Goal: Task Accomplishment & Management: Complete application form

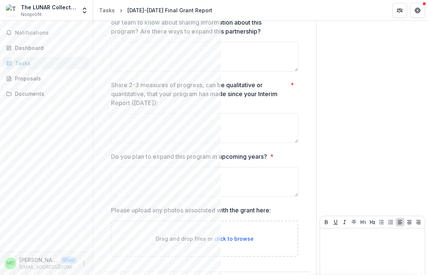
scroll to position [724, 0]
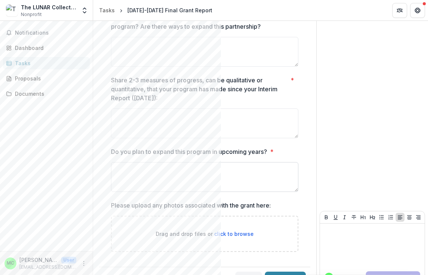
click at [204, 166] on textarea "Do you plan to expand this program in upcoming years? *" at bounding box center [204, 177] width 187 height 30
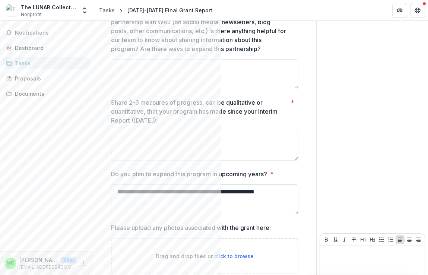
scroll to position [714, 0]
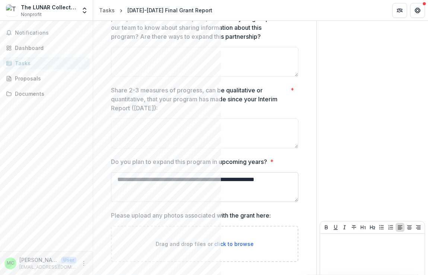
click at [188, 174] on textarea "**********" at bounding box center [204, 187] width 187 height 30
click at [192, 172] on textarea "**********" at bounding box center [204, 187] width 187 height 30
click at [191, 172] on textarea "**********" at bounding box center [204, 187] width 187 height 30
drag, startPoint x: 191, startPoint y: 172, endPoint x: 157, endPoint y: 172, distance: 34.2
click at [157, 172] on textarea "**********" at bounding box center [204, 187] width 187 height 30
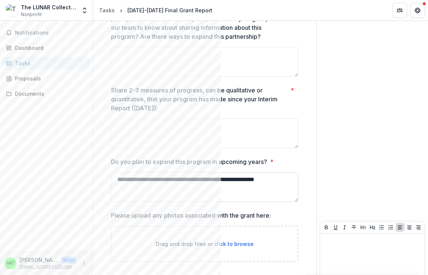
click at [160, 183] on textarea "**********" at bounding box center [204, 187] width 187 height 30
drag, startPoint x: 193, startPoint y: 170, endPoint x: 133, endPoint y: 169, distance: 59.9
click at [133, 172] on textarea "**********" at bounding box center [204, 187] width 187 height 30
click at [246, 174] on textarea "**********" at bounding box center [204, 187] width 187 height 30
drag, startPoint x: 207, startPoint y: 180, endPoint x: 131, endPoint y: 171, distance: 76.1
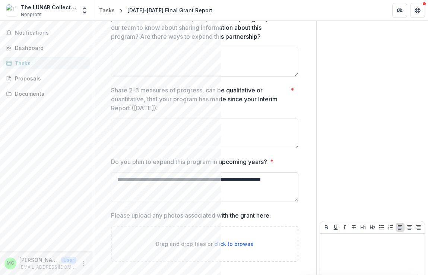
click at [131, 172] on textarea "**********" at bounding box center [204, 187] width 187 height 30
drag, startPoint x: 240, startPoint y: 170, endPoint x: 208, endPoint y: 170, distance: 31.6
click at [208, 172] on textarea "**********" at bounding box center [204, 187] width 187 height 30
click at [218, 189] on textarea "**********" at bounding box center [204, 187] width 187 height 30
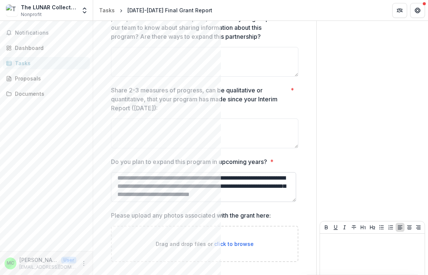
scroll to position [10, 0]
click at [163, 185] on textarea "**********" at bounding box center [203, 187] width 185 height 30
click at [193, 187] on textarea "**********" at bounding box center [203, 187] width 185 height 30
click at [235, 192] on div "**********" at bounding box center [204, 181] width 187 height 48
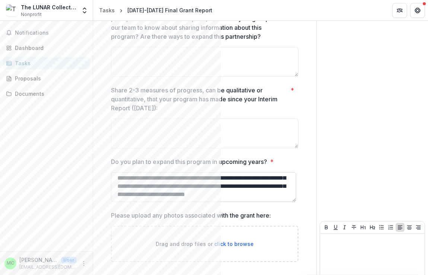
click at [242, 187] on textarea "**********" at bounding box center [203, 187] width 185 height 30
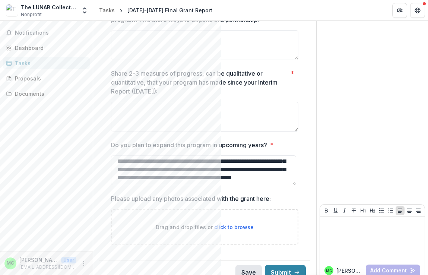
type textarea "**********"
click at [245, 265] on button "Save" at bounding box center [248, 272] width 26 height 15
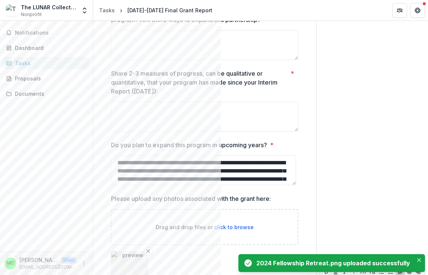
scroll to position [791, 0]
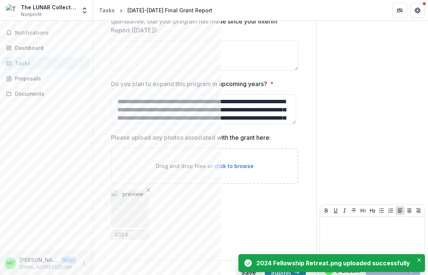
click at [190, 213] on ul "2024 Fellowship Retreat.png" at bounding box center [204, 214] width 187 height 49
click at [236, 265] on button "Save" at bounding box center [248, 272] width 26 height 15
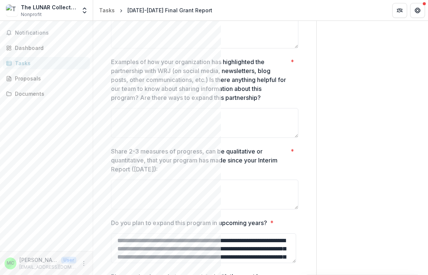
scroll to position [643, 0]
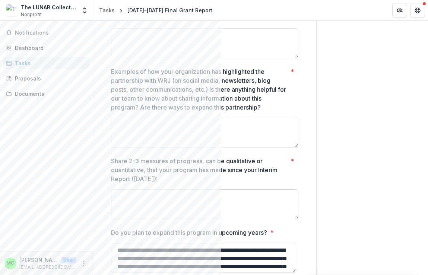
click at [187, 189] on textarea "Share 2-3 measures of progress, can be qualitative or quantitative, that your p…" at bounding box center [204, 204] width 187 height 30
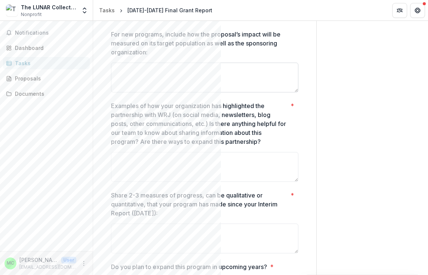
scroll to position [609, 0]
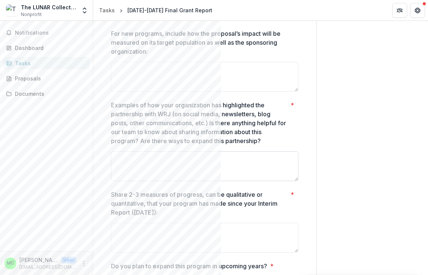
click at [183, 159] on textarea "Examples of how your organization has highlighted the partnership with WRJ (on …" at bounding box center [204, 166] width 187 height 30
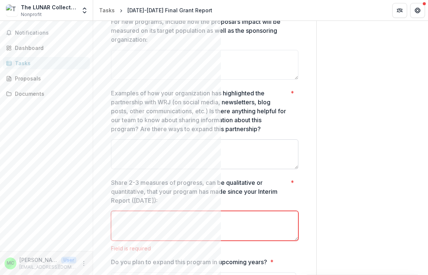
scroll to position [626, 0]
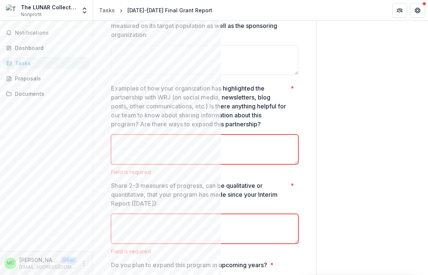
click at [157, 138] on textarea "Examples of how your organization has highlighted the partnership with WRJ (on …" at bounding box center [204, 149] width 187 height 30
paste textarea "**********"
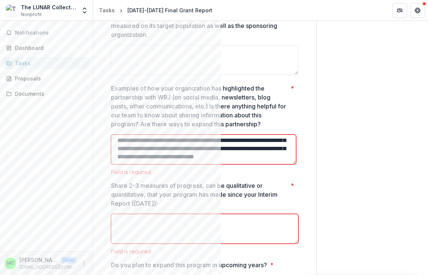
scroll to position [30, 0]
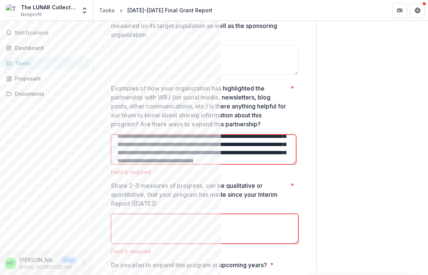
drag, startPoint x: 180, startPoint y: 145, endPoint x: 141, endPoint y: 143, distance: 39.5
click at [141, 143] on textarea "**********" at bounding box center [203, 149] width 185 height 30
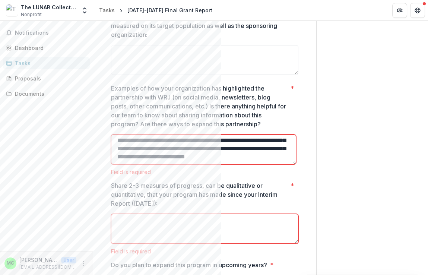
scroll to position [51, 0]
click at [183, 149] on textarea "**********" at bounding box center [203, 149] width 185 height 30
type textarea "**********"
click at [161, 214] on textarea "Share 2-3 measures of progress, can be qualitative or quantitative, that your p…" at bounding box center [204, 229] width 187 height 30
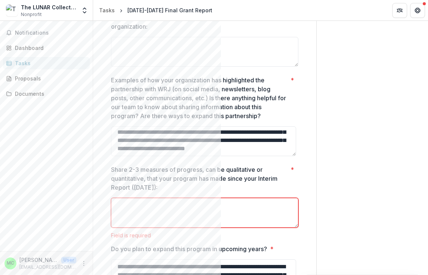
scroll to position [626, 0]
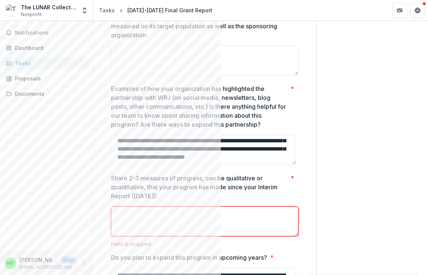
click at [151, 207] on textarea "Share 2-3 measures of progress, can be qualitative or quantitative, that your p…" at bounding box center [204, 221] width 187 height 30
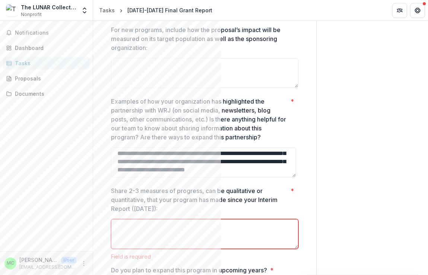
scroll to position [612, 0]
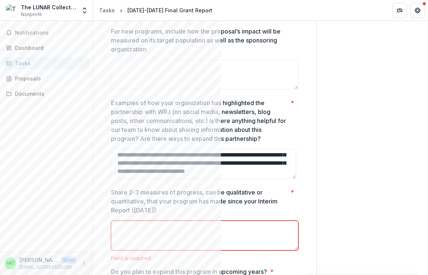
click at [168, 228] on textarea "Share 2-3 measures of progress, can be qualitative or quantitative, that your p…" at bounding box center [204, 235] width 187 height 30
click at [260, 220] on textarea "**********" at bounding box center [204, 235] width 187 height 30
click at [144, 220] on textarea "**********" at bounding box center [204, 235] width 187 height 30
click at [268, 220] on textarea "**********" at bounding box center [204, 235] width 187 height 30
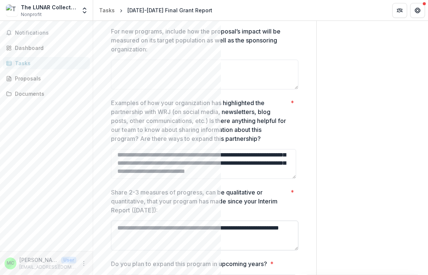
click at [208, 228] on textarea "**********" at bounding box center [204, 235] width 187 height 30
drag, startPoint x: 261, startPoint y: 228, endPoint x: 215, endPoint y: 227, distance: 46.5
click at [215, 227] on textarea "**********" at bounding box center [204, 235] width 187 height 30
click at [184, 226] on textarea "**********" at bounding box center [204, 235] width 187 height 30
click at [198, 224] on textarea "**********" at bounding box center [204, 235] width 187 height 30
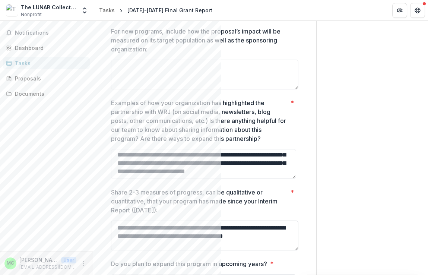
click at [198, 233] on textarea "**********" at bounding box center [204, 235] width 187 height 30
click at [198, 235] on textarea "**********" at bounding box center [204, 235] width 187 height 30
click at [258, 220] on textarea "**********" at bounding box center [204, 235] width 187 height 30
drag, startPoint x: 221, startPoint y: 227, endPoint x: 115, endPoint y: 225, distance: 106.1
click at [115, 225] on textarea "**********" at bounding box center [204, 235] width 187 height 30
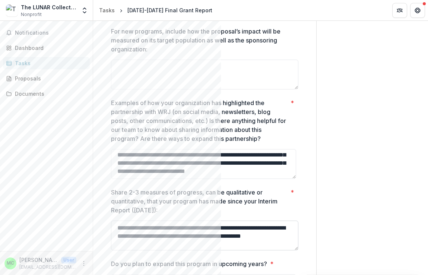
click at [174, 235] on textarea "**********" at bounding box center [204, 235] width 187 height 30
click at [148, 227] on textarea "**********" at bounding box center [204, 235] width 187 height 30
click at [205, 236] on textarea "**********" at bounding box center [204, 235] width 187 height 30
click at [208, 234] on textarea "**********" at bounding box center [204, 235] width 187 height 30
click at [247, 234] on textarea "**********" at bounding box center [204, 235] width 187 height 30
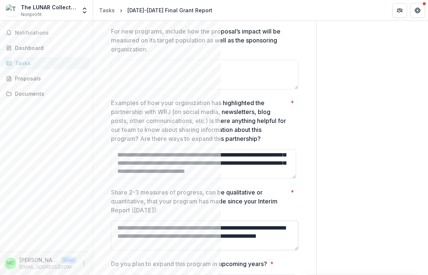
click at [255, 234] on textarea "**********" at bounding box center [204, 235] width 187 height 30
drag, startPoint x: 281, startPoint y: 220, endPoint x: 257, endPoint y: 218, distance: 24.6
click at [257, 220] on textarea "**********" at bounding box center [204, 235] width 187 height 30
click at [237, 235] on textarea "**********" at bounding box center [204, 235] width 187 height 30
click at [208, 236] on textarea "**********" at bounding box center [204, 235] width 187 height 30
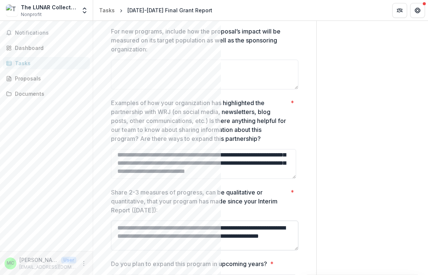
click at [212, 235] on textarea "**********" at bounding box center [204, 235] width 187 height 30
click at [257, 228] on textarea "**********" at bounding box center [204, 235] width 187 height 30
drag, startPoint x: 257, startPoint y: 225, endPoint x: 262, endPoint y: 225, distance: 4.1
click at [262, 225] on textarea "**********" at bounding box center [204, 235] width 187 height 30
click at [258, 234] on textarea "**********" at bounding box center [204, 235] width 187 height 30
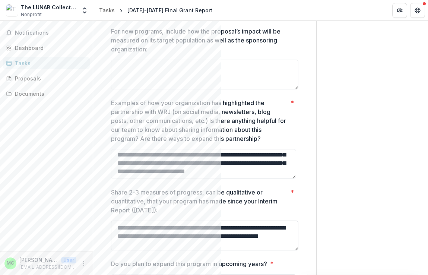
drag, startPoint x: 257, startPoint y: 228, endPoint x: 261, endPoint y: 228, distance: 4.1
click at [261, 228] on textarea "**********" at bounding box center [204, 235] width 187 height 30
click at [226, 239] on textarea "**********" at bounding box center [204, 235] width 187 height 30
click at [137, 236] on textarea "**********" at bounding box center [204, 235] width 187 height 30
click at [241, 237] on textarea "**********" at bounding box center [204, 235] width 187 height 30
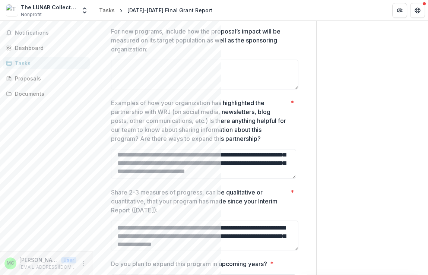
type textarea "**********"
click at [233, 195] on p "Share 2-3 measures of progress, can be qualitative or quantitative, that your p…" at bounding box center [199, 201] width 176 height 27
click at [233, 220] on textarea "**********" at bounding box center [204, 235] width 187 height 30
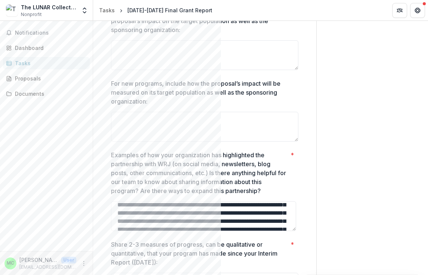
scroll to position [0, 0]
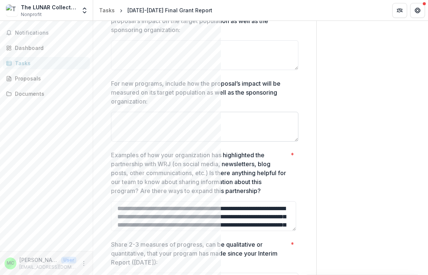
click at [226, 114] on textarea "For new programs, include how the proposal’s impact will be measured on its tar…" at bounding box center [204, 127] width 187 height 30
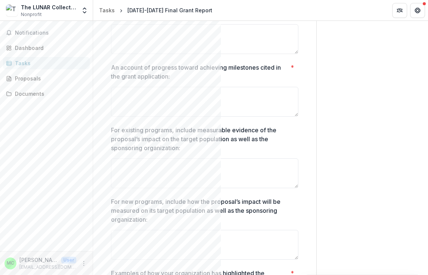
scroll to position [437, 0]
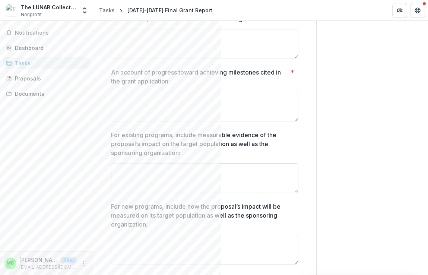
click at [202, 167] on textarea "For existing programs, include measurable evidence of the proposal’s impact on …" at bounding box center [204, 178] width 187 height 30
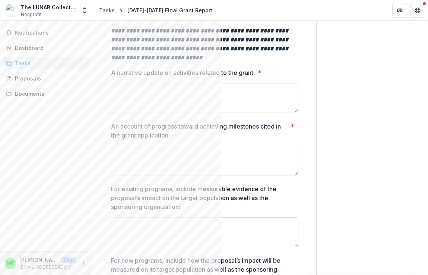
scroll to position [384, 0]
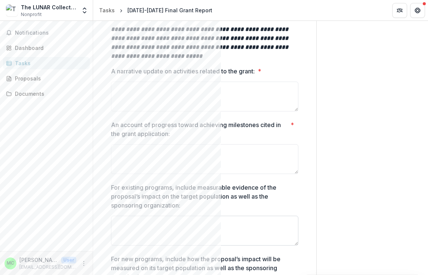
click at [192, 218] on textarea "For existing programs, include measurable evidence of the proposal’s impact on …" at bounding box center [204, 230] width 187 height 30
click at [193, 221] on textarea "For existing programs, include measurable evidence of the proposal’s impact on …" at bounding box center [204, 230] width 187 height 30
click at [161, 215] on textarea "For existing programs, include measurable evidence of the proposal’s impact on …" at bounding box center [204, 230] width 187 height 30
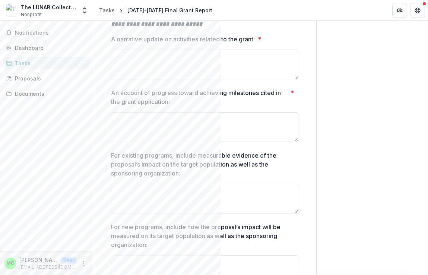
scroll to position [417, 0]
click at [160, 193] on textarea "For existing programs, include measurable evidence of the proposal’s impact on …" at bounding box center [204, 198] width 187 height 30
click at [159, 187] on textarea "For existing programs, include measurable evidence of the proposal’s impact on …" at bounding box center [204, 198] width 187 height 30
paste textarea "**********"
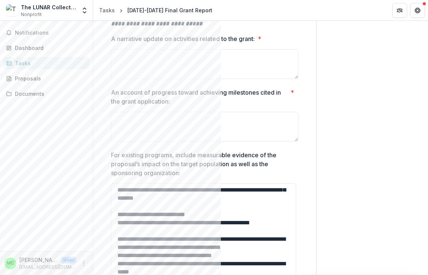
scroll to position [427, 0]
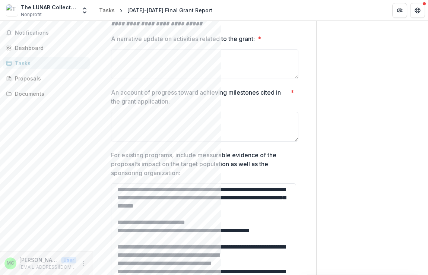
drag, startPoint x: 294, startPoint y: 202, endPoint x: 294, endPoint y: 293, distance: 90.4
click at [294, 274] on html "**********" at bounding box center [214, 137] width 428 height 275
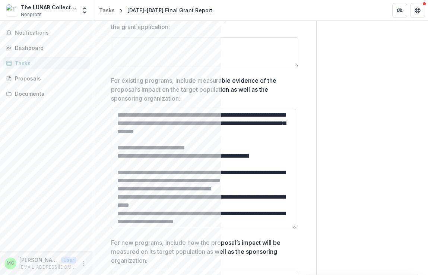
scroll to position [500, 0]
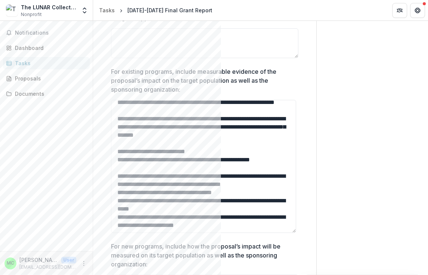
drag, startPoint x: 294, startPoint y: 210, endPoint x: 295, endPoint y: 233, distance: 23.5
click at [295, 233] on div "For existing programs, include measurable evidence of the proposal’s impact on …" at bounding box center [204, 151] width 187 height 169
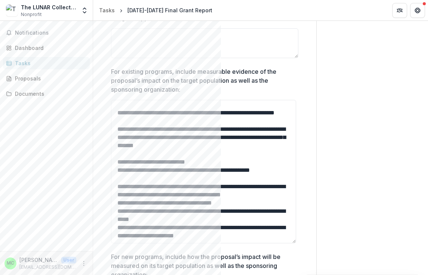
drag, startPoint x: 294, startPoint y: 233, endPoint x: 293, endPoint y: 259, distance: 25.3
click at [293, 259] on div "**********" at bounding box center [204, 125] width 187 height 1073
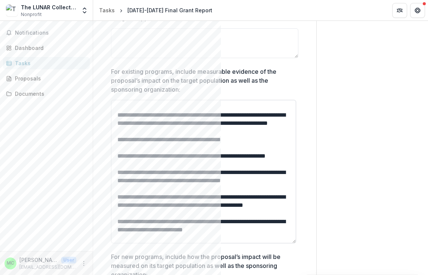
scroll to position [0, 0]
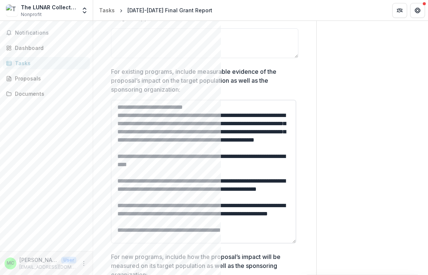
click at [169, 102] on textarea "For existing programs, include measurable evidence of the proposal’s impact on …" at bounding box center [203, 171] width 185 height 143
click at [127, 100] on textarea "For existing programs, include measurable evidence of the proposal’s impact on …" at bounding box center [203, 171] width 185 height 143
click at [119, 105] on textarea "For existing programs, include measurable evidence of the proposal’s impact on …" at bounding box center [203, 171] width 185 height 143
click at [117, 106] on textarea "For existing programs, include measurable evidence of the proposal’s impact on …" at bounding box center [203, 171] width 185 height 143
type textarea "**********"
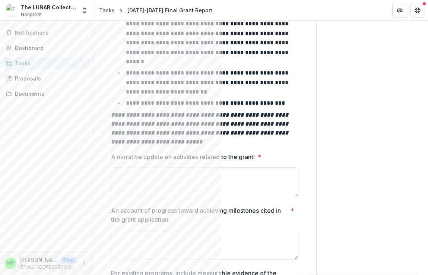
scroll to position [295, 0]
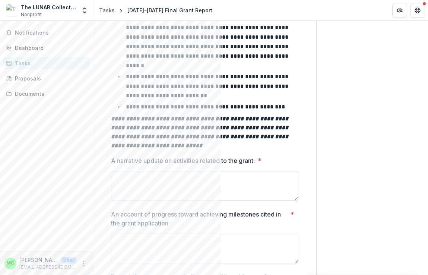
click at [163, 181] on textarea "A narrative update on activities related to the grant: *" at bounding box center [204, 186] width 187 height 30
paste textarea "**********"
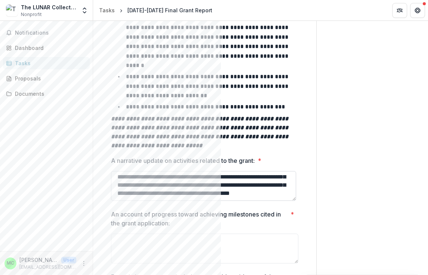
scroll to position [0, 0]
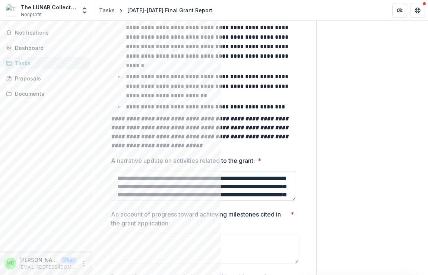
click at [140, 171] on textarea "A narrative update on activities related to the grant: *" at bounding box center [203, 186] width 185 height 30
click at [119, 171] on textarea "A narrative update on activities related to the grant: *" at bounding box center [203, 186] width 185 height 30
click at [117, 171] on textarea "A narrative update on activities related to the grant: *" at bounding box center [203, 186] width 185 height 30
drag, startPoint x: 117, startPoint y: 168, endPoint x: 262, endPoint y: 165, distance: 144.8
click at [262, 171] on textarea "A narrative update on activities related to the grant: *" at bounding box center [203, 186] width 185 height 30
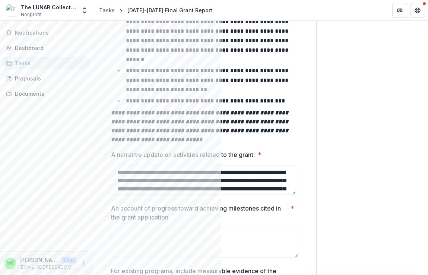
scroll to position [307, 0]
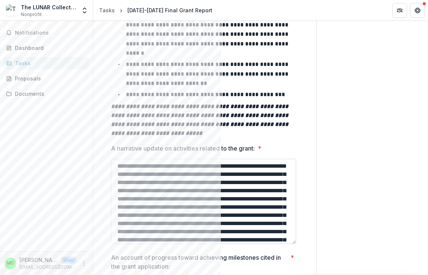
drag, startPoint x: 294, startPoint y: 176, endPoint x: 290, endPoint y: 240, distance: 63.3
click at [291, 240] on textarea "A narrative update on activities related to the grant: *" at bounding box center [203, 201] width 185 height 85
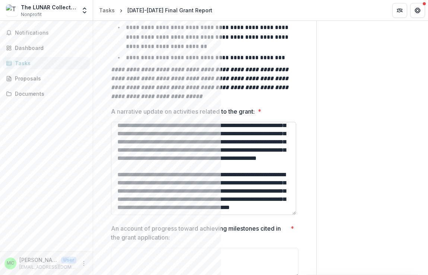
scroll to position [345, 0]
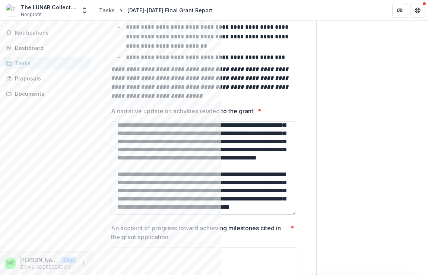
drag, startPoint x: 218, startPoint y: 157, endPoint x: 175, endPoint y: 156, distance: 43.5
click at [175, 157] on textarea "A narrative update on activities related to the grant: *" at bounding box center [203, 167] width 185 height 93
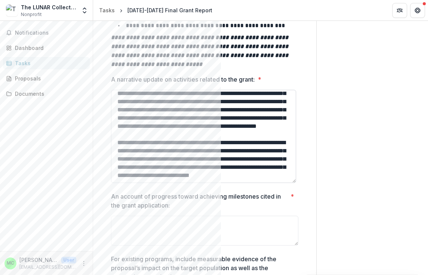
scroll to position [377, 0]
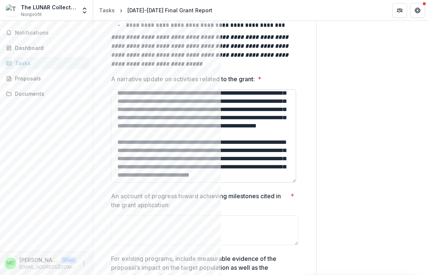
click at [201, 153] on textarea "A narrative update on activities related to the grant: *" at bounding box center [203, 135] width 185 height 93
click at [204, 151] on textarea "A narrative update on activities related to the grant: *" at bounding box center [203, 135] width 185 height 93
click at [206, 151] on textarea "A narrative update on activities related to the grant: *" at bounding box center [203, 135] width 185 height 93
click at [184, 149] on textarea "A narrative update on activities related to the grant: *" at bounding box center [203, 135] width 185 height 93
drag, startPoint x: 184, startPoint y: 149, endPoint x: 179, endPoint y: 148, distance: 5.3
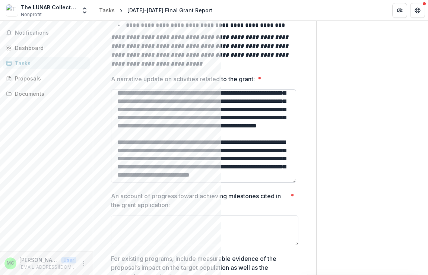
click at [179, 148] on textarea "A narrative update on activities related to the grant: *" at bounding box center [203, 135] width 185 height 93
drag, startPoint x: 240, startPoint y: 158, endPoint x: 236, endPoint y: 157, distance: 4.2
click at [236, 157] on textarea "A narrative update on activities related to the grant: *" at bounding box center [203, 135] width 185 height 93
type textarea "**********"
click at [273, 191] on p "An account of progress toward achieving milestones cited in the grant applicati…" at bounding box center [199, 200] width 176 height 18
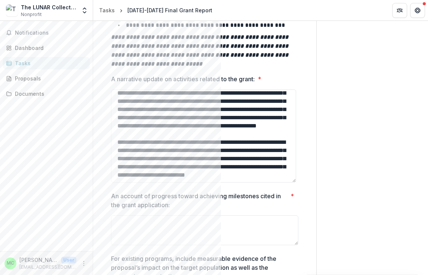
click at [273, 215] on textarea "An account of progress toward achieving milestones cited in the grant applicati…" at bounding box center [204, 230] width 187 height 30
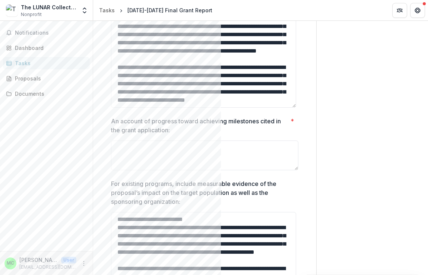
scroll to position [457, 0]
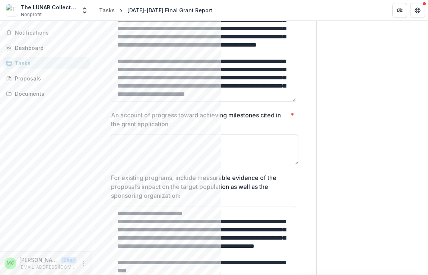
click at [200, 139] on textarea "An account of progress toward achieving milestones cited in the grant applicati…" at bounding box center [204, 149] width 187 height 30
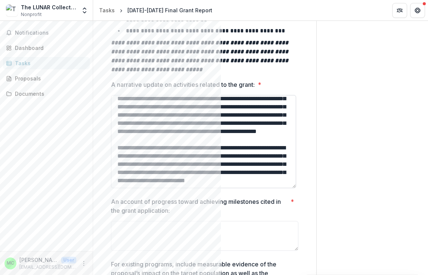
scroll to position [118, 0]
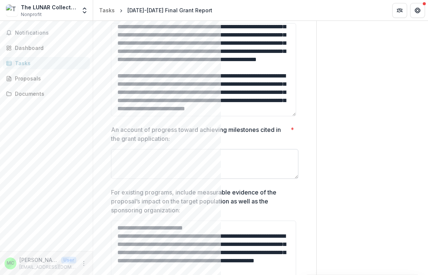
click at [176, 154] on textarea "An account of progress toward achieving milestones cited in the grant applicati…" at bounding box center [204, 164] width 187 height 30
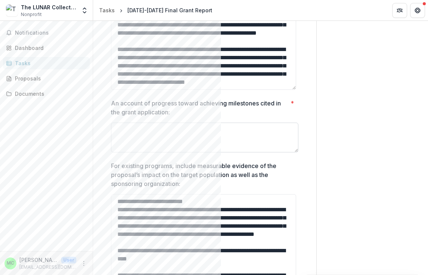
click at [171, 122] on textarea "An account of progress toward achieving milestones cited in the grant applicati…" at bounding box center [204, 137] width 187 height 30
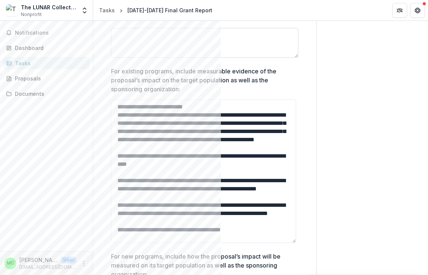
scroll to position [565, 0]
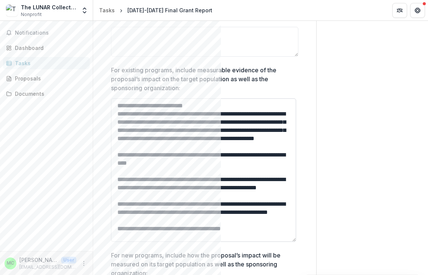
click at [172, 148] on textarea "For existing programs, include measurable evidence of the proposal’s impact on …" at bounding box center [203, 169] width 185 height 143
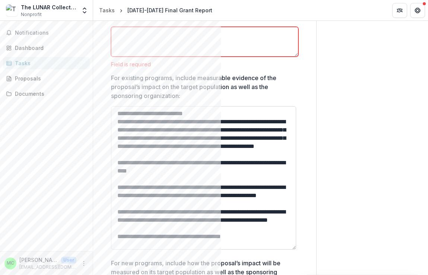
click at [173, 152] on textarea "For existing programs, include measurable evidence of the proposal’s impact on …" at bounding box center [203, 177] width 185 height 143
click at [182, 153] on textarea "For existing programs, include measurable evidence of the proposal’s impact on …" at bounding box center [203, 177] width 185 height 143
click at [183, 145] on textarea "For existing programs, include measurable evidence of the proposal’s impact on …" at bounding box center [203, 177] width 185 height 143
click at [184, 156] on textarea "For existing programs, include measurable evidence of the proposal’s impact on …" at bounding box center [203, 177] width 185 height 143
click at [228, 132] on textarea "For existing programs, include measurable evidence of the proposal’s impact on …" at bounding box center [203, 177] width 185 height 143
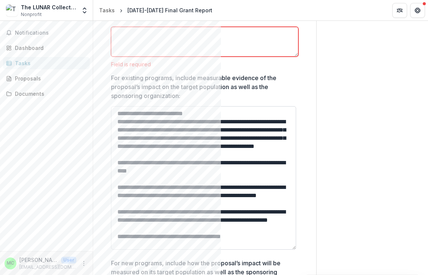
click at [228, 138] on textarea "For existing programs, include measurable evidence of the proposal’s impact on …" at bounding box center [203, 177] width 185 height 143
click at [207, 147] on textarea "For existing programs, include measurable evidence of the proposal’s impact on …" at bounding box center [203, 177] width 185 height 143
click at [189, 151] on textarea "For existing programs, include measurable evidence of the proposal’s impact on …" at bounding box center [203, 177] width 185 height 143
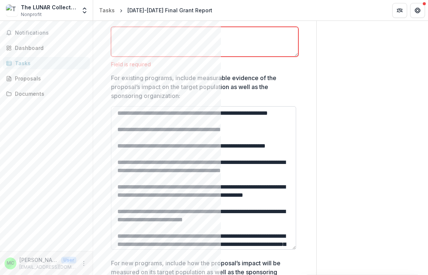
scroll to position [167, 0]
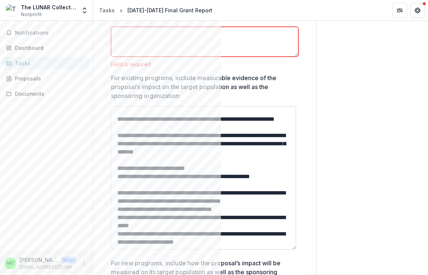
drag, startPoint x: 116, startPoint y: 128, endPoint x: 241, endPoint y: 114, distance: 125.8
click at [241, 114] on textarea "For existing programs, include measurable evidence of the proposal’s impact on …" at bounding box center [203, 177] width 185 height 143
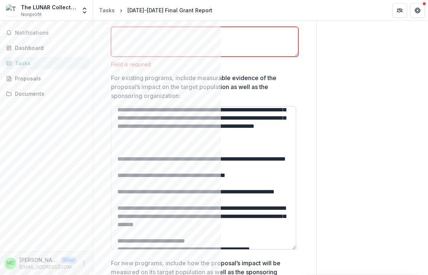
paste textarea "**********"
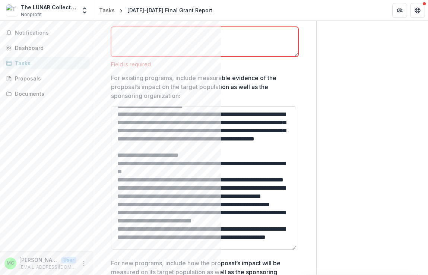
scroll to position [0, 0]
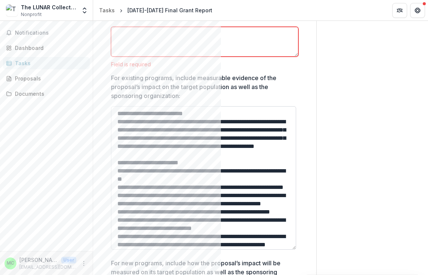
click at [176, 150] on textarea "For existing programs, include measurable evidence of the proposal’s impact on …" at bounding box center [203, 177] width 185 height 143
drag, startPoint x: 204, startPoint y: 170, endPoint x: 203, endPoint y: 160, distance: 10.1
click at [203, 160] on textarea "For existing programs, include measurable evidence of the proposal’s impact on …" at bounding box center [203, 177] width 185 height 143
click at [201, 175] on textarea "For existing programs, include measurable evidence of the proposal’s impact on …" at bounding box center [203, 177] width 185 height 143
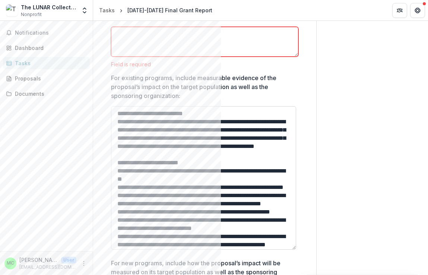
click at [144, 154] on textarea "For existing programs, include measurable evidence of the proposal’s impact on …" at bounding box center [203, 177] width 185 height 143
drag, startPoint x: 145, startPoint y: 154, endPoint x: 232, endPoint y: 144, distance: 88.0
click at [232, 145] on textarea "For existing programs, include measurable evidence of the proposal’s impact on …" at bounding box center [203, 177] width 185 height 143
click at [128, 130] on textarea "For existing programs, include measurable evidence of the proposal’s impact on …" at bounding box center [203, 177] width 185 height 143
click at [207, 157] on textarea "For existing programs, include measurable evidence of the proposal’s impact on …" at bounding box center [203, 177] width 185 height 143
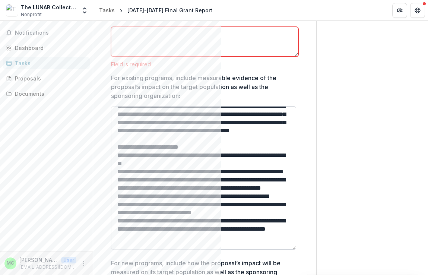
scroll to position [20, 0]
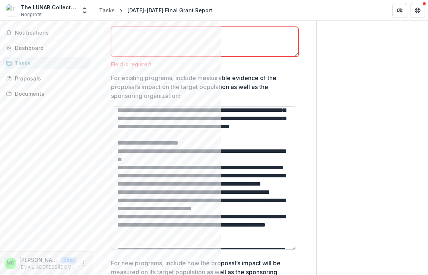
click at [168, 140] on textarea "For existing programs, include measurable evidence of the proposal’s impact on …" at bounding box center [203, 177] width 185 height 143
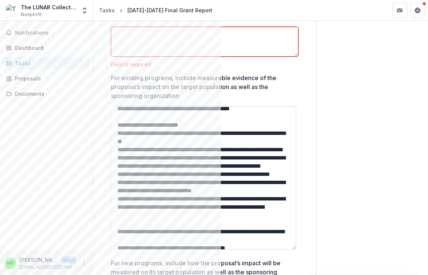
scroll to position [40, 0]
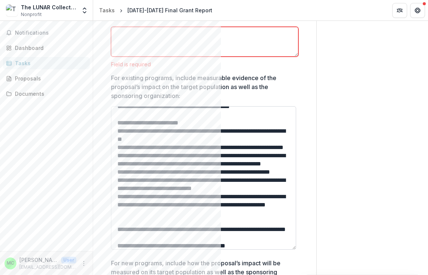
click at [174, 126] on textarea "For existing programs, include measurable evidence of the proposal’s impact on …" at bounding box center [203, 177] width 185 height 143
drag, startPoint x: 201, startPoint y: 120, endPoint x: 153, endPoint y: 117, distance: 48.8
click at [153, 117] on textarea "For existing programs, include measurable evidence of the proposal’s impact on …" at bounding box center [203, 177] width 185 height 143
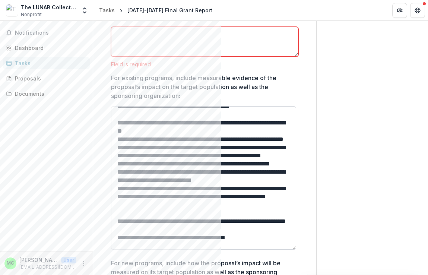
click at [165, 135] on textarea "For existing programs, include measurable evidence of the proposal’s impact on …" at bounding box center [203, 177] width 185 height 143
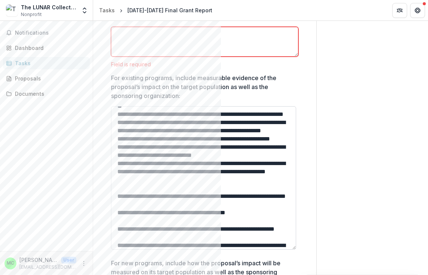
scroll to position [76, 0]
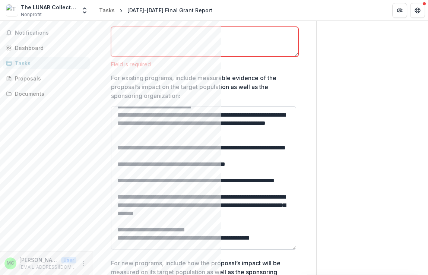
click at [158, 165] on textarea "For existing programs, include measurable evidence of the proposal’s impact on …" at bounding box center [203, 177] width 185 height 143
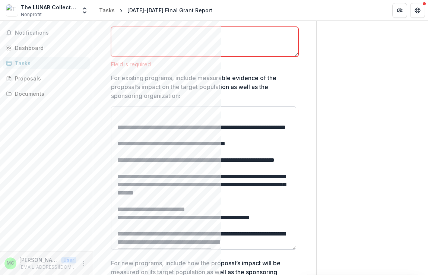
click at [148, 145] on textarea "For existing programs, include measurable evidence of the proposal’s impact on …" at bounding box center [203, 177] width 185 height 143
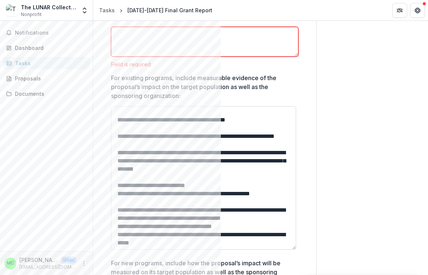
scroll to position [159, 0]
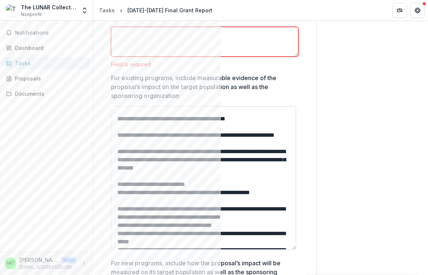
click at [134, 124] on textarea "For existing programs, include measurable evidence of the proposal’s impact on …" at bounding box center [203, 177] width 185 height 143
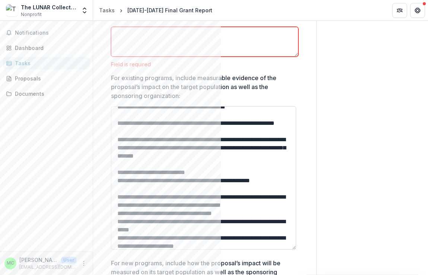
scroll to position [171, 0]
drag, startPoint x: 123, startPoint y: 113, endPoint x: 202, endPoint y: 153, distance: 88.5
click at [202, 153] on textarea "For existing programs, include measurable evidence of the proposal’s impact on …" at bounding box center [203, 177] width 185 height 143
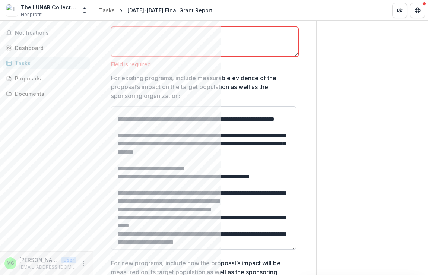
scroll to position [137, 0]
drag, startPoint x: 256, startPoint y: 186, endPoint x: 113, endPoint y: 147, distance: 148.1
click at [113, 147] on textarea "For existing programs, include measurable evidence of the proposal’s impact on …" at bounding box center [203, 177] width 185 height 143
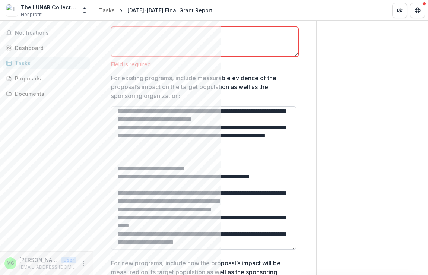
click at [136, 150] on textarea "For existing programs, include measurable evidence of the proposal’s impact on …" at bounding box center [203, 177] width 185 height 143
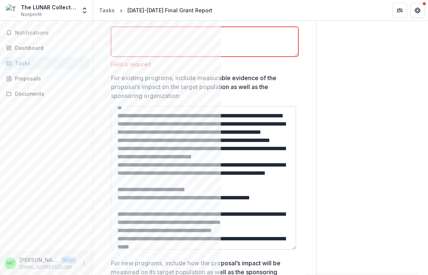
scroll to position [0, 0]
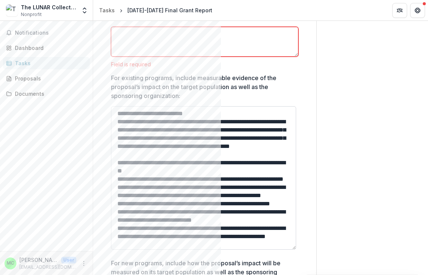
click at [200, 167] on textarea "For existing programs, include measurable evidence of the proposal’s impact on …" at bounding box center [203, 177] width 185 height 143
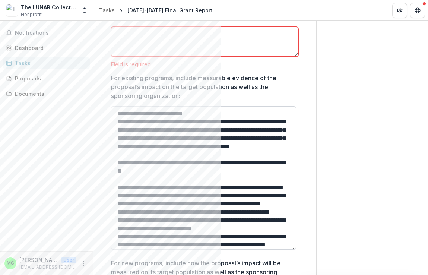
paste textarea "**********"
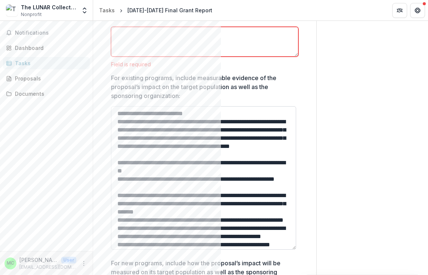
click at [171, 189] on textarea "For existing programs, include measurable evidence of the proposal’s impact on …" at bounding box center [203, 177] width 185 height 143
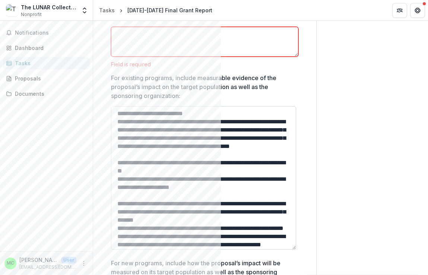
click at [150, 197] on textarea "For existing programs, include measurable evidence of the proposal’s impact on …" at bounding box center [203, 177] width 185 height 143
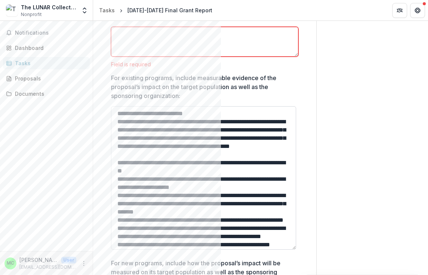
click at [258, 208] on textarea "For existing programs, include measurable evidence of the proposal’s impact on …" at bounding box center [203, 177] width 185 height 143
click at [268, 170] on textarea "For existing programs, include measurable evidence of the proposal’s impact on …" at bounding box center [203, 177] width 185 height 143
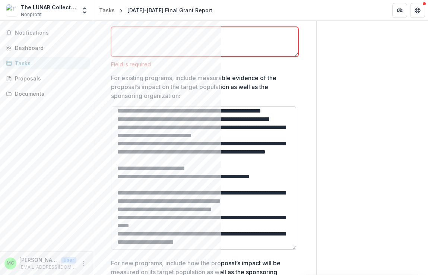
scroll to position [187, 0]
click at [173, 189] on textarea "For existing programs, include measurable evidence of the proposal’s impact on …" at bounding box center [203, 177] width 185 height 143
click at [164, 167] on textarea "For existing programs, include measurable evidence of the proposal’s impact on …" at bounding box center [203, 177] width 185 height 143
click at [158, 154] on textarea "For existing programs, include measurable evidence of the proposal’s impact on …" at bounding box center [203, 177] width 185 height 143
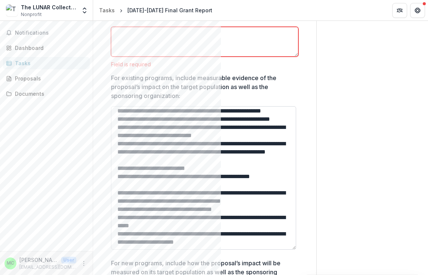
click at [157, 152] on textarea "For existing programs, include measurable evidence of the proposal’s impact on …" at bounding box center [203, 177] width 185 height 143
drag, startPoint x: 121, startPoint y: 166, endPoint x: 114, endPoint y: 166, distance: 7.1
click at [114, 166] on textarea "For existing programs, include measurable evidence of the proposal’s impact on …" at bounding box center [203, 177] width 185 height 143
click at [125, 161] on textarea "For existing programs, include measurable evidence of the proposal’s impact on …" at bounding box center [203, 177] width 185 height 143
click at [118, 169] on textarea "For existing programs, include measurable evidence of the proposal’s impact on …" at bounding box center [203, 177] width 185 height 143
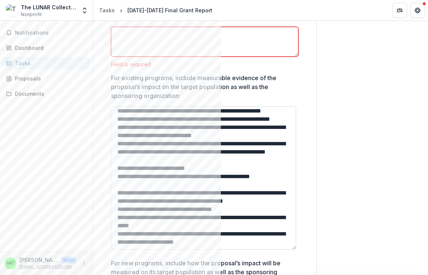
click at [118, 191] on textarea "For existing programs, include measurable evidence of the proposal’s impact on …" at bounding box center [203, 177] width 185 height 143
click at [118, 199] on textarea "For existing programs, include measurable evidence of the proposal’s impact on …" at bounding box center [203, 177] width 185 height 143
click at [118, 214] on textarea "For existing programs, include measurable evidence of the proposal’s impact on …" at bounding box center [203, 177] width 185 height 143
click at [188, 185] on textarea "For existing programs, include measurable evidence of the proposal’s impact on …" at bounding box center [203, 177] width 185 height 143
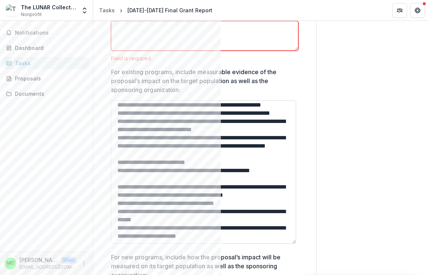
click at [173, 228] on textarea "For existing programs, include measurable evidence of the proposal’s impact on …" at bounding box center [203, 171] width 185 height 143
click at [243, 225] on textarea "For existing programs, include measurable evidence of the proposal’s impact on …" at bounding box center [203, 171] width 185 height 143
click at [247, 228] on textarea "For existing programs, include measurable evidence of the proposal’s impact on …" at bounding box center [203, 171] width 185 height 143
drag, startPoint x: 262, startPoint y: 218, endPoint x: 287, endPoint y: 216, distance: 24.3
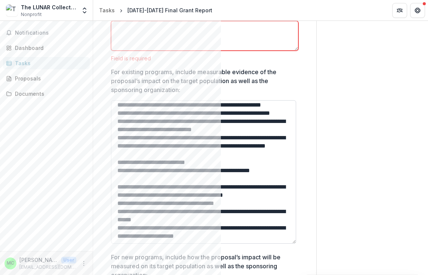
click at [287, 217] on textarea "For existing programs, include measurable evidence of the proposal’s impact on …" at bounding box center [203, 171] width 185 height 143
click at [250, 227] on textarea "For existing programs, include measurable evidence of the proposal’s impact on …" at bounding box center [203, 171] width 185 height 143
click at [240, 201] on textarea "For existing programs, include measurable evidence of the proposal’s impact on …" at bounding box center [203, 171] width 185 height 143
drag, startPoint x: 267, startPoint y: 228, endPoint x: 258, endPoint y: 218, distance: 13.7
click at [258, 219] on textarea "For existing programs, include measurable evidence of the proposal’s impact on …" at bounding box center [203, 171] width 185 height 143
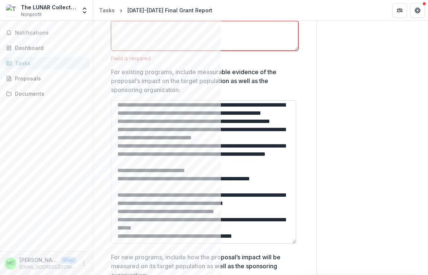
scroll to position [183, 0]
click at [224, 202] on textarea "For existing programs, include measurable evidence of the proposal’s impact on …" at bounding box center [203, 171] width 185 height 143
click at [212, 195] on textarea "For existing programs, include measurable evidence of the proposal’s impact on …" at bounding box center [203, 171] width 185 height 143
click at [154, 169] on textarea "For existing programs, include measurable evidence of the proposal’s impact on …" at bounding box center [203, 171] width 185 height 143
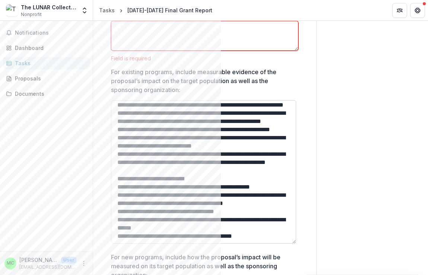
scroll to position [175, 0]
click at [180, 159] on textarea "For existing programs, include measurable evidence of the proposal’s impact on …" at bounding box center [203, 171] width 185 height 143
drag, startPoint x: 229, startPoint y: 151, endPoint x: 112, endPoint y: 156, distance: 116.9
click at [112, 156] on textarea "For existing programs, include measurable evidence of the proposal’s impact on …" at bounding box center [203, 171] width 185 height 143
click at [172, 185] on textarea "For existing programs, include measurable evidence of the proposal’s impact on …" at bounding box center [203, 171] width 185 height 143
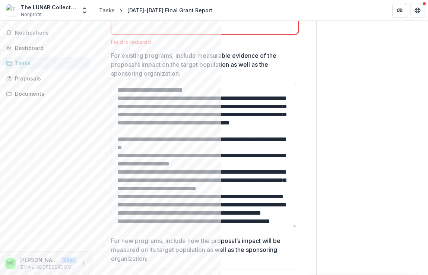
scroll to position [0, 0]
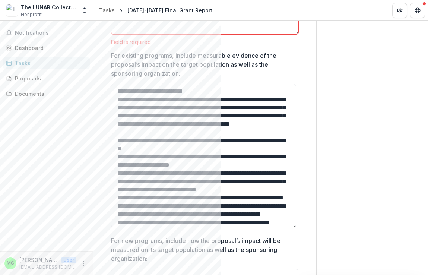
click at [118, 89] on textarea "For existing programs, include measurable evidence of the proposal’s impact on …" at bounding box center [203, 155] width 185 height 143
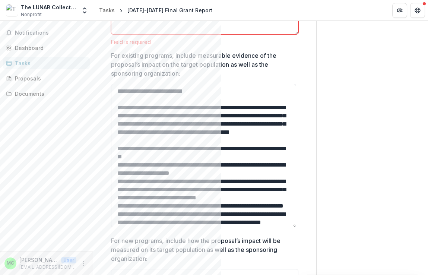
scroll to position [183, 0]
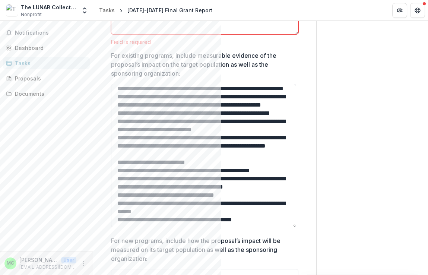
click at [212, 136] on textarea "For existing programs, include measurable evidence of the proposal’s impact on …" at bounding box center [203, 155] width 185 height 143
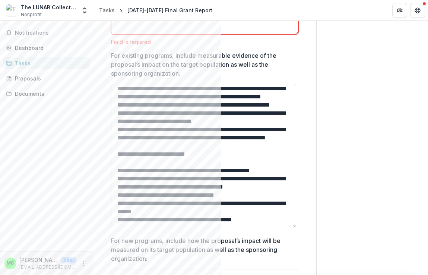
click at [201, 124] on textarea "For existing programs, include measurable evidence of the proposal’s impact on …" at bounding box center [203, 155] width 185 height 143
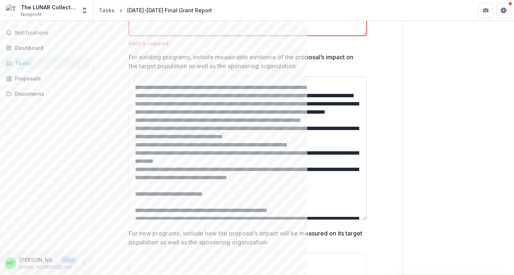
scroll to position [64, 0]
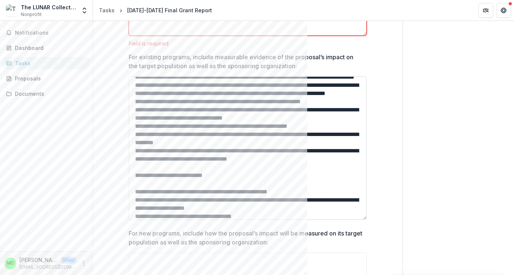
click at [240, 194] on textarea "For existing programs, include measurable evidence of the proposal’s impact on …" at bounding box center [248, 147] width 238 height 143
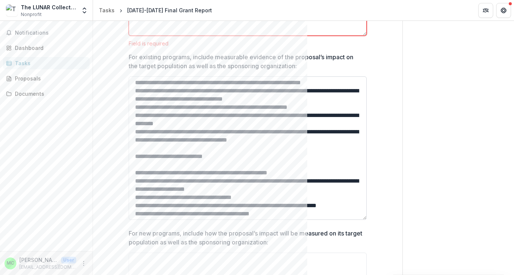
scroll to position [101, 0]
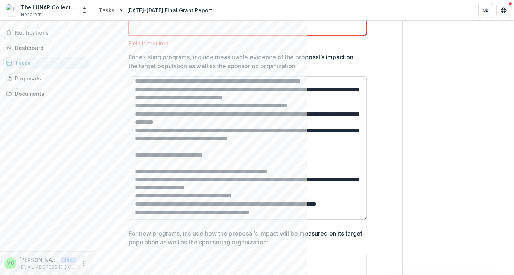
click at [323, 153] on textarea "For existing programs, include measurable evidence of the proposal’s impact on …" at bounding box center [248, 147] width 238 height 143
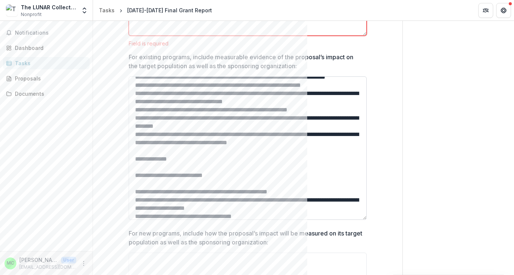
scroll to position [81, 0]
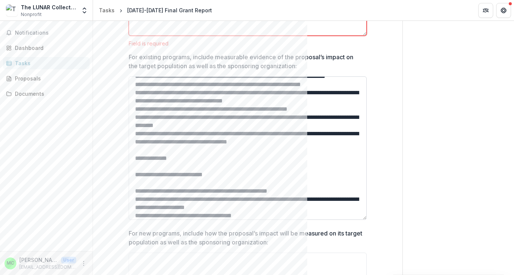
drag, startPoint x: 150, startPoint y: 191, endPoint x: 134, endPoint y: 182, distance: 18.5
click at [134, 182] on textarea "For existing programs, include measurable evidence of the proposal’s impact on …" at bounding box center [248, 147] width 238 height 143
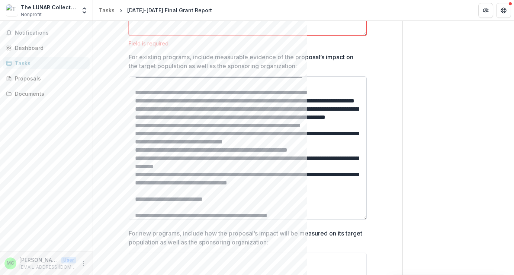
scroll to position [0, 0]
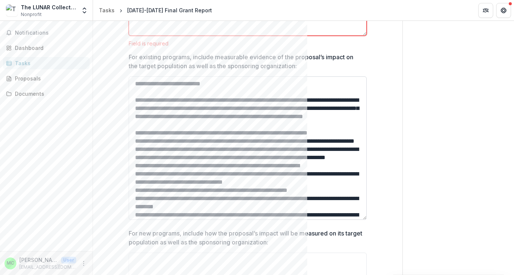
click at [216, 113] on textarea "For existing programs, include measurable evidence of the proposal’s impact on …" at bounding box center [248, 147] width 238 height 143
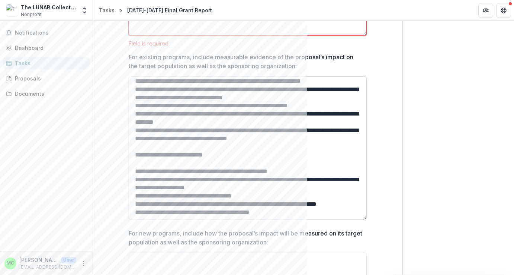
scroll to position [92, 0]
click at [323, 165] on textarea "For existing programs, include measurable evidence of the proposal’s impact on …" at bounding box center [248, 147] width 238 height 143
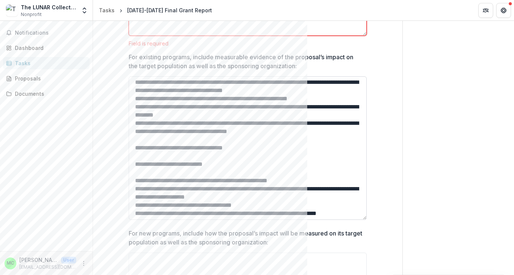
drag, startPoint x: 258, startPoint y: 180, endPoint x: 170, endPoint y: 179, distance: 87.8
click at [170, 179] on textarea "For existing programs, include measurable evidence of the proposal’s impact on …" at bounding box center [248, 147] width 238 height 143
drag, startPoint x: 243, startPoint y: 180, endPoint x: 170, endPoint y: 180, distance: 72.6
click at [170, 180] on textarea "For existing programs, include measurable evidence of the proposal’s impact on …" at bounding box center [248, 147] width 238 height 143
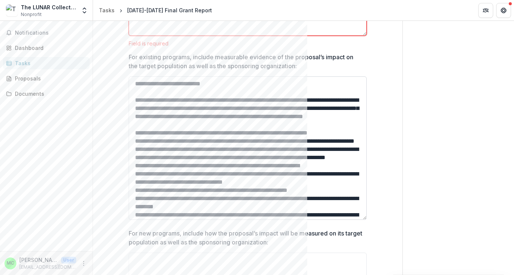
click at [199, 119] on textarea "For existing programs, include measurable evidence of the proposal’s impact on …" at bounding box center [248, 147] width 238 height 143
click at [221, 108] on textarea "For existing programs, include measurable evidence of the proposal’s impact on …" at bounding box center [248, 147] width 238 height 143
click at [248, 100] on textarea "For existing programs, include measurable evidence of the proposal’s impact on …" at bounding box center [248, 147] width 238 height 143
drag, startPoint x: 208, startPoint y: 99, endPoint x: 104, endPoint y: 98, distance: 103.8
click at [104, 99] on div "**********" at bounding box center [248, 90] width 298 height 1043
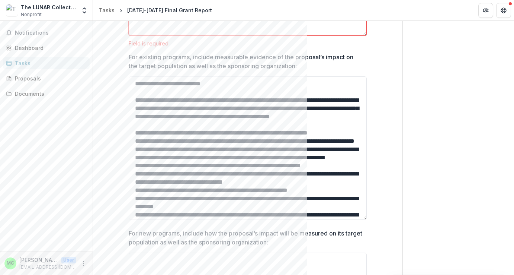
drag, startPoint x: 169, startPoint y: 100, endPoint x: 121, endPoint y: 99, distance: 48.7
click at [121, 99] on div "**********" at bounding box center [248, 99] width 286 height 1024
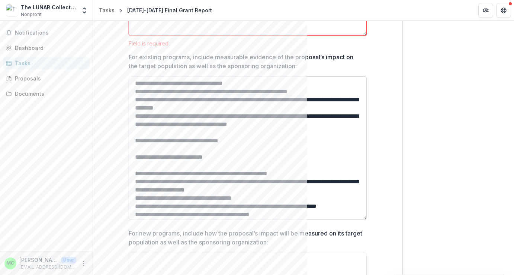
scroll to position [108, 0]
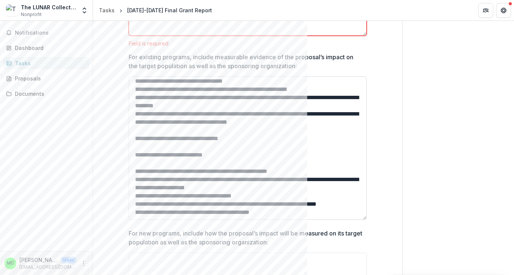
drag, startPoint x: 240, startPoint y: 162, endPoint x: 206, endPoint y: 153, distance: 35.8
click at [206, 153] on textarea "For existing programs, include measurable evidence of the proposal’s impact on …" at bounding box center [248, 147] width 238 height 143
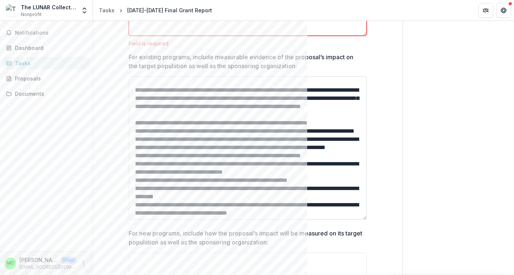
scroll to position [0, 0]
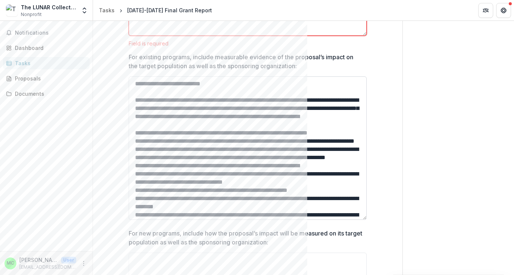
click at [236, 85] on textarea "For existing programs, include measurable evidence of the proposal’s impact on …" at bounding box center [248, 147] width 238 height 143
click at [235, 86] on textarea "For existing programs, include measurable evidence of the proposal’s impact on …" at bounding box center [248, 147] width 238 height 143
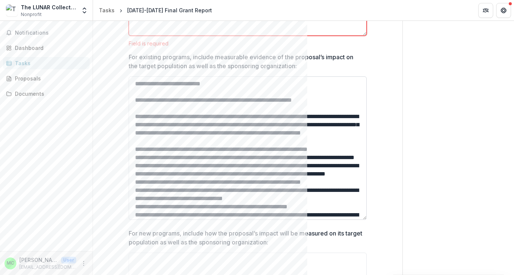
click at [218, 100] on textarea "For existing programs, include measurable evidence of the proposal’s impact on …" at bounding box center [248, 147] width 238 height 143
click at [298, 100] on textarea "For existing programs, include measurable evidence of the proposal’s impact on …" at bounding box center [248, 147] width 238 height 143
click at [348, 100] on textarea "For existing programs, include measurable evidence of the proposal’s impact on …" at bounding box center [248, 147] width 238 height 143
click at [194, 100] on textarea "For existing programs, include measurable evidence of the proposal’s impact on …" at bounding box center [248, 147] width 238 height 143
click at [174, 100] on textarea "For existing programs, include measurable evidence of the proposal’s impact on …" at bounding box center [248, 147] width 238 height 143
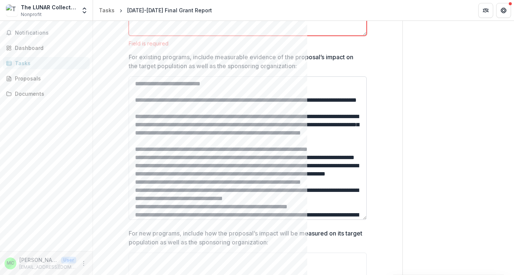
drag, startPoint x: 163, startPoint y: 100, endPoint x: 269, endPoint y: 101, distance: 106.4
click at [269, 101] on textarea "For existing programs, include measurable evidence of the proposal’s impact on …" at bounding box center [248, 147] width 238 height 143
click at [329, 106] on textarea "For existing programs, include measurable evidence of the proposal’s impact on …" at bounding box center [248, 147] width 238 height 143
click at [317, 100] on textarea "For existing programs, include measurable evidence of the proposal’s impact on …" at bounding box center [248, 147] width 238 height 143
click at [309, 100] on textarea "For existing programs, include measurable evidence of the proposal’s impact on …" at bounding box center [248, 147] width 238 height 143
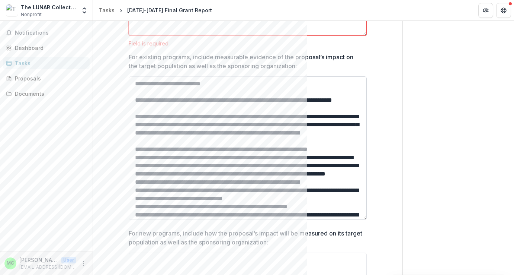
click at [312, 114] on textarea "For existing programs, include measurable evidence of the proposal’s impact on …" at bounding box center [248, 147] width 238 height 143
click at [308, 109] on textarea "For existing programs, include measurable evidence of the proposal’s impact on …" at bounding box center [248, 147] width 238 height 143
click at [204, 107] on textarea "For existing programs, include measurable evidence of the proposal’s impact on …" at bounding box center [248, 147] width 238 height 143
click at [185, 121] on textarea "For existing programs, include measurable evidence of the proposal’s impact on …" at bounding box center [248, 147] width 238 height 143
click at [184, 108] on textarea "For existing programs, include measurable evidence of the proposal’s impact on …" at bounding box center [248, 147] width 238 height 143
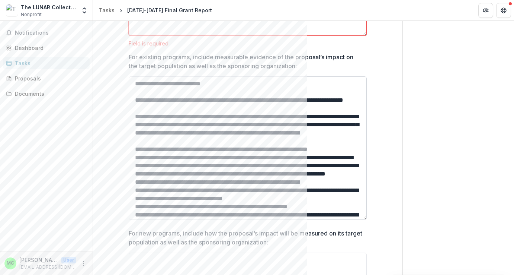
click at [164, 101] on textarea "For existing programs, include measurable evidence of the proposal’s impact on …" at bounding box center [248, 147] width 238 height 143
click at [165, 109] on textarea "For existing programs, include measurable evidence of the proposal’s impact on …" at bounding box center [248, 147] width 238 height 143
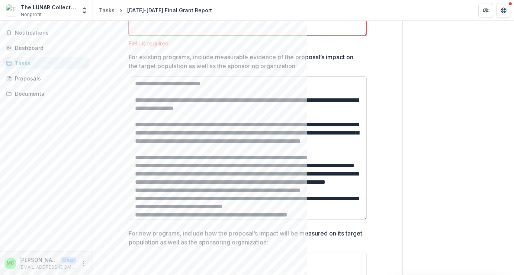
click at [209, 109] on textarea "For existing programs, include measurable evidence of the proposal’s impact on …" at bounding box center [248, 147] width 238 height 143
click at [179, 109] on textarea "For existing programs, include measurable evidence of the proposal’s impact on …" at bounding box center [248, 147] width 238 height 143
click at [298, 108] on textarea "For existing programs, include measurable evidence of the proposal’s impact on …" at bounding box center [248, 147] width 238 height 143
click at [225, 141] on textarea "For existing programs, include measurable evidence of the proposal’s impact on …" at bounding box center [248, 147] width 238 height 143
click at [259, 137] on textarea "For existing programs, include measurable evidence of the proposal’s impact on …" at bounding box center [248, 147] width 238 height 143
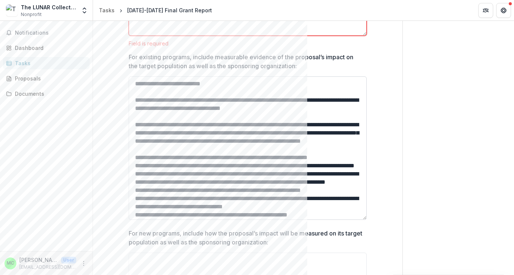
click at [308, 141] on textarea "For existing programs, include measurable evidence of the proposal’s impact on …" at bounding box center [248, 147] width 238 height 143
click at [321, 141] on textarea "For existing programs, include measurable evidence of the proposal’s impact on …" at bounding box center [248, 147] width 238 height 143
click at [206, 127] on textarea "For existing programs, include measurable evidence of the proposal’s impact on …" at bounding box center [248, 147] width 238 height 143
click at [315, 106] on textarea "For existing programs, include measurable evidence of the proposal’s impact on …" at bounding box center [248, 147] width 238 height 143
click at [314, 108] on textarea "For existing programs, include measurable evidence of the proposal’s impact on …" at bounding box center [248, 147] width 238 height 143
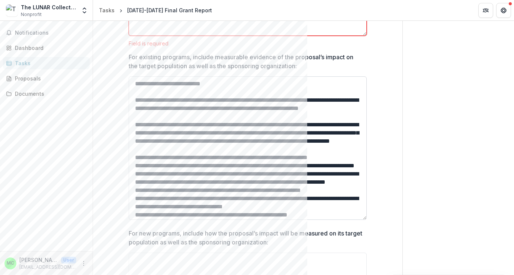
click at [270, 117] on textarea "For existing programs, include measurable evidence of the proposal’s impact on …" at bounding box center [248, 147] width 238 height 143
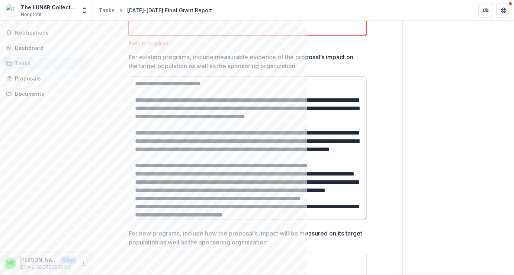
click at [232, 152] on textarea "For existing programs, include measurable evidence of the proposal’s impact on …" at bounding box center [248, 147] width 238 height 143
click at [231, 153] on textarea "For existing programs, include measurable evidence of the proposal’s impact on …" at bounding box center [248, 147] width 238 height 143
click at [224, 135] on textarea "For existing programs, include measurable evidence of the proposal’s impact on …" at bounding box center [248, 147] width 238 height 143
type textarea "**********"
click at [388, 116] on div "**********" at bounding box center [248, 99] width 286 height 1024
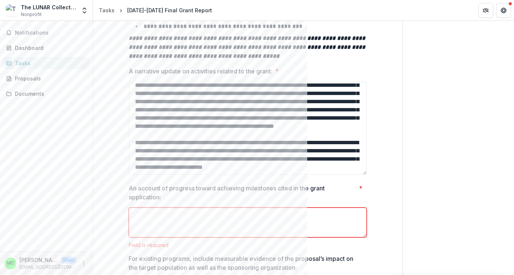
scroll to position [301, 0]
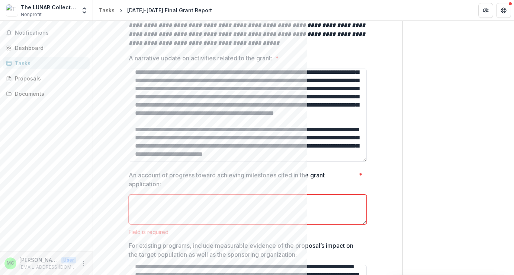
click at [275, 199] on textarea "An account of progress toward achieving milestones cited in the grant applicati…" at bounding box center [248, 209] width 238 height 30
click at [267, 201] on textarea "An account of progress toward achieving milestones cited in the grant applicati…" at bounding box center [248, 209] width 238 height 30
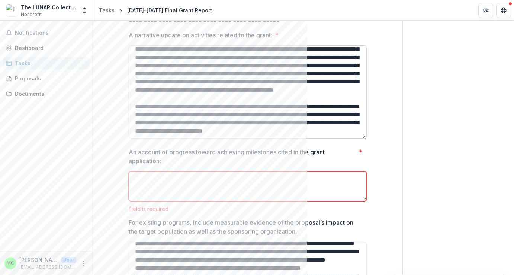
scroll to position [328, 0]
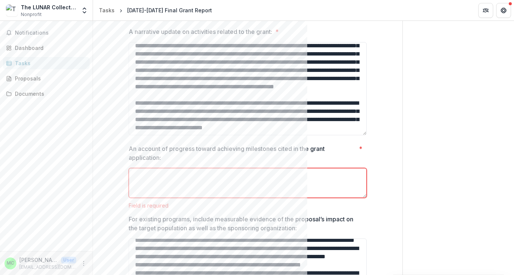
click at [230, 182] on textarea "An account of progress toward achieving milestones cited in the grant applicati…" at bounding box center [248, 183] width 238 height 30
click at [229, 177] on textarea "An account of progress toward achieving milestones cited in the grant applicati…" at bounding box center [248, 183] width 238 height 30
click at [219, 180] on textarea "An account of progress toward achieving milestones cited in the grant applicati…" at bounding box center [248, 183] width 238 height 30
click at [209, 180] on textarea "An account of progress toward achieving milestones cited in the grant applicati…" at bounding box center [248, 183] width 238 height 30
drag, startPoint x: 318, startPoint y: 176, endPoint x: 308, endPoint y: 175, distance: 9.7
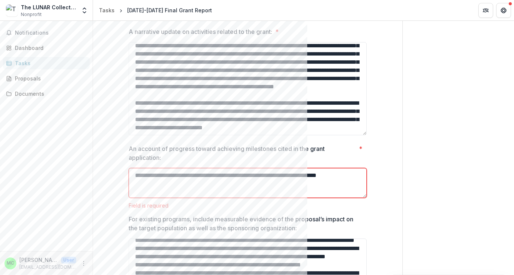
click at [308, 175] on textarea "**********" at bounding box center [248, 183] width 238 height 30
click at [291, 183] on textarea "**********" at bounding box center [248, 183] width 238 height 30
click at [284, 182] on textarea "**********" at bounding box center [248, 183] width 238 height 30
click at [170, 194] on textarea "**********" at bounding box center [248, 183] width 238 height 30
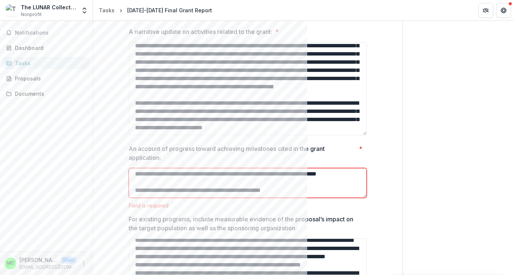
click at [300, 192] on textarea "**********" at bounding box center [248, 183] width 238 height 30
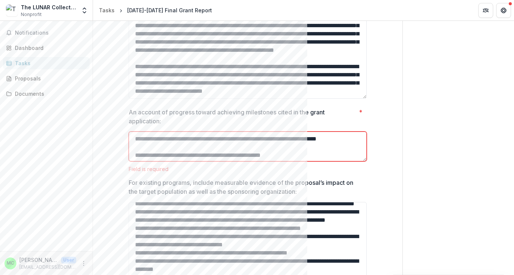
scroll to position [10, 0]
click at [317, 154] on textarea "**********" at bounding box center [248, 146] width 238 height 30
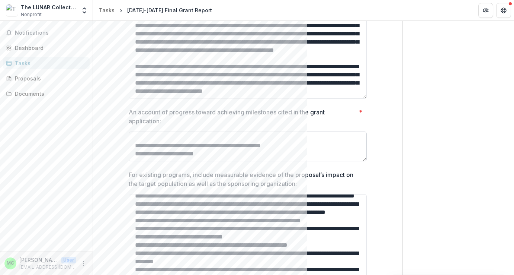
scroll to position [18, 0]
drag, startPoint x: 211, startPoint y: 159, endPoint x: 166, endPoint y: 154, distance: 45.3
click at [166, 154] on textarea "**********" at bounding box center [248, 146] width 238 height 30
paste textarea "**********"
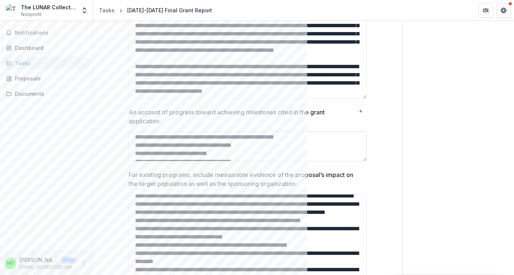
scroll to position [32, 0]
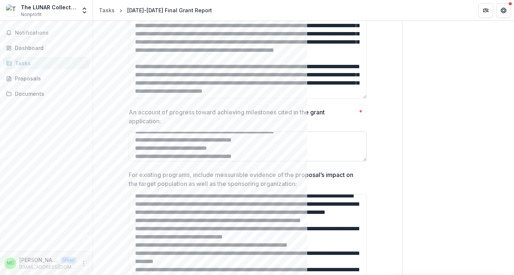
click at [144, 147] on textarea "An account of progress toward achieving milestones cited in the grant applicati…" at bounding box center [248, 146] width 238 height 30
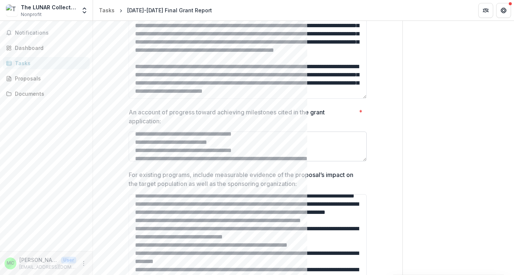
drag, startPoint x: 144, startPoint y: 150, endPoint x: 232, endPoint y: 157, distance: 88.5
click at [232, 157] on textarea "An account of progress toward achieving milestones cited in the grant applicati…" at bounding box center [248, 146] width 238 height 30
click at [223, 154] on textarea "An account of progress toward achieving milestones cited in the grant applicati…" at bounding box center [248, 146] width 238 height 30
drag, startPoint x: 231, startPoint y: 152, endPoint x: 142, endPoint y: 144, distance: 89.7
click at [142, 144] on textarea "An account of progress toward achieving milestones cited in the grant applicati…" at bounding box center [248, 146] width 238 height 30
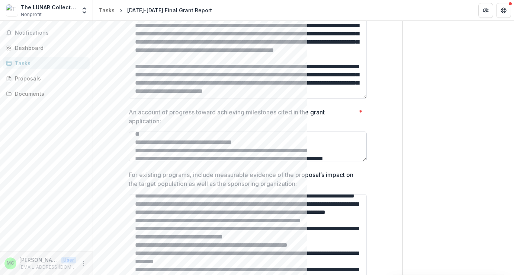
drag, startPoint x: 134, startPoint y: 151, endPoint x: 137, endPoint y: 144, distance: 8.0
click at [138, 144] on textarea "An account of progress toward achieving milestones cited in the grant applicati…" at bounding box center [248, 146] width 238 height 30
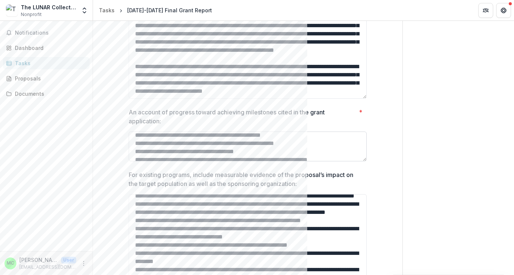
scroll to position [26, 0]
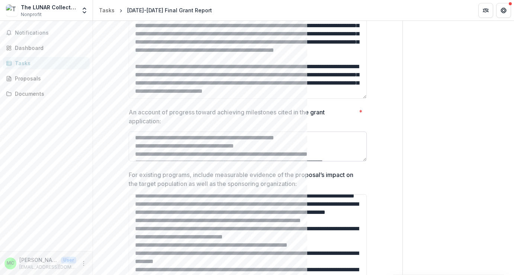
click at [138, 146] on textarea "An account of progress toward achieving milestones cited in the grant applicati…" at bounding box center [248, 146] width 238 height 30
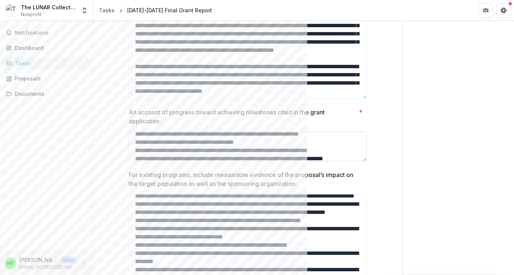
scroll to position [38, 0]
click at [269, 142] on textarea "An account of progress toward achieving milestones cited in the grant applicati…" at bounding box center [248, 146] width 238 height 30
click at [134, 150] on textarea "An account of progress toward achieving milestones cited in the grant applicati…" at bounding box center [248, 146] width 238 height 30
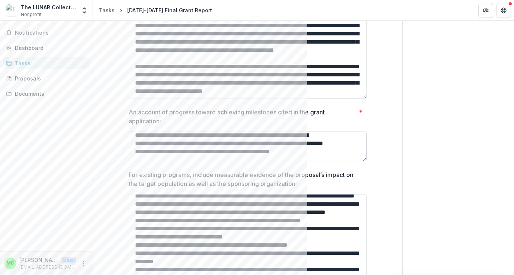
click at [168, 154] on textarea "An account of progress toward achieving milestones cited in the grant applicati…" at bounding box center [248, 146] width 238 height 30
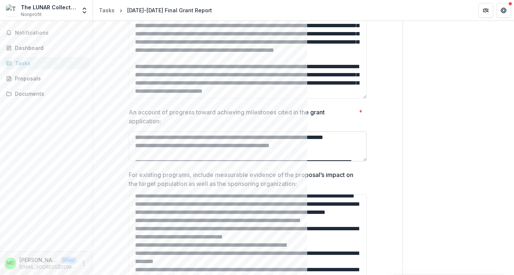
scroll to position [47, 0]
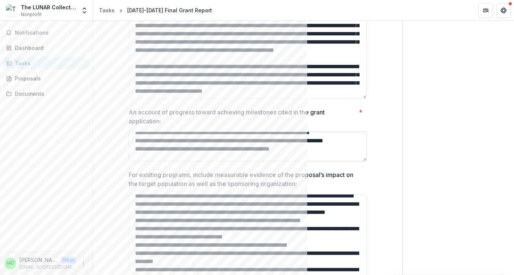
click at [167, 148] on textarea "An account of progress toward achieving milestones cited in the grant applicati…" at bounding box center [248, 146] width 238 height 30
click at [288, 142] on textarea "An account of progress toward achieving milestones cited in the grant applicati…" at bounding box center [248, 146] width 238 height 30
click at [356, 142] on textarea "An account of progress toward achieving milestones cited in the grant applicati…" at bounding box center [248, 146] width 238 height 30
paste textarea "**********"
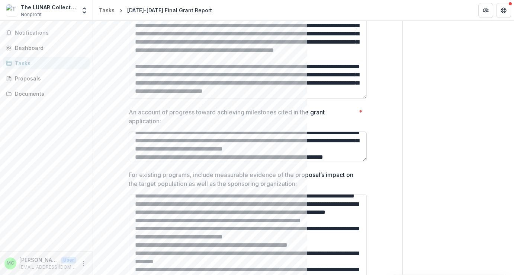
scroll to position [55, 0]
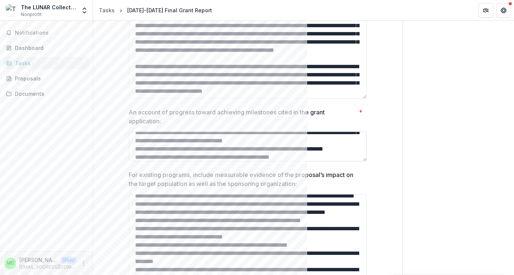
click at [302, 150] on textarea "An account of progress toward achieving milestones cited in the grant applicati…" at bounding box center [248, 146] width 238 height 30
click at [289, 157] on textarea "An account of progress toward achieving milestones cited in the grant applicati…" at bounding box center [248, 146] width 238 height 30
drag, startPoint x: 195, startPoint y: 157, endPoint x: 164, endPoint y: 155, distance: 31.7
click at [164, 156] on textarea "An account of progress toward achieving milestones cited in the grant applicati…" at bounding box center [248, 146] width 238 height 30
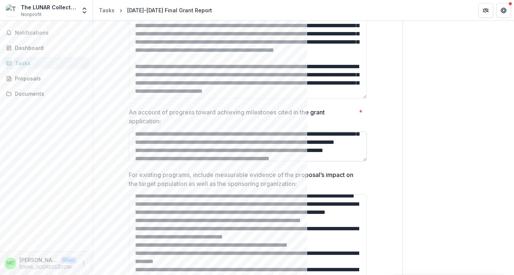
scroll to position [54, 0]
click at [180, 142] on textarea "An account of progress toward achieving milestones cited in the grant applicati…" at bounding box center [248, 146] width 238 height 30
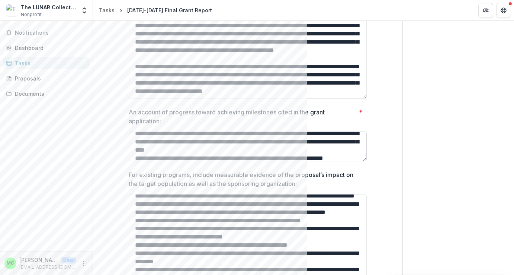
click at [182, 142] on textarea "An account of progress toward achieving milestones cited in the grant applicati…" at bounding box center [248, 146] width 238 height 30
click at [286, 141] on textarea "An account of progress toward achieving milestones cited in the grant applicati…" at bounding box center [248, 146] width 238 height 30
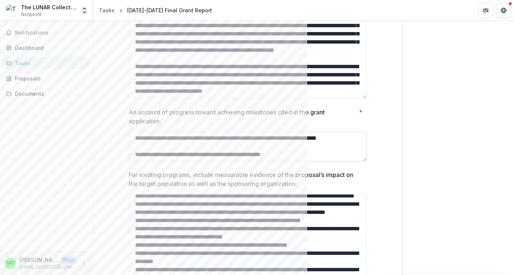
scroll to position [0, 0]
drag, startPoint x: 171, startPoint y: 150, endPoint x: 294, endPoint y: 149, distance: 122.4
click at [294, 149] on textarea "An account of progress toward achieving milestones cited in the grant applicati…" at bounding box center [248, 146] width 238 height 30
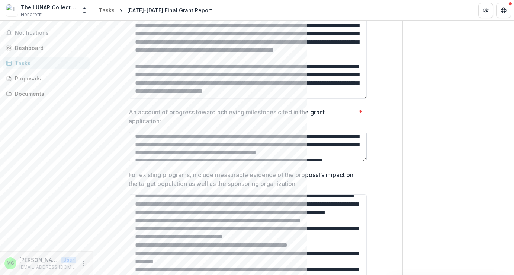
scroll to position [54, 0]
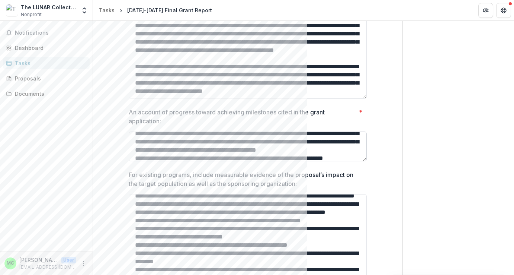
click at [293, 149] on textarea "An account of progress toward achieving milestones cited in the grant applicati…" at bounding box center [248, 146] width 238 height 30
click at [150, 149] on textarea "An account of progress toward achieving milestones cited in the grant applicati…" at bounding box center [248, 146] width 238 height 30
click at [176, 150] on textarea "An account of progress toward achieving milestones cited in the grant applicati…" at bounding box center [248, 146] width 238 height 30
click at [157, 151] on textarea "An account of progress toward achieving milestones cited in the grant applicati…" at bounding box center [248, 146] width 238 height 30
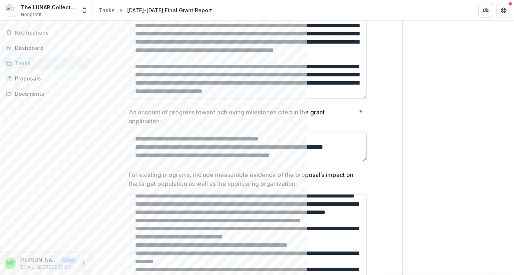
scroll to position [56, 0]
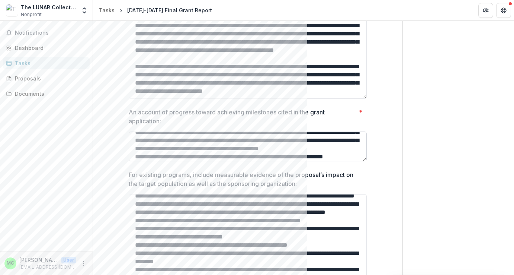
drag, startPoint x: 157, startPoint y: 150, endPoint x: 255, endPoint y: 154, distance: 98.3
click at [255, 155] on textarea "An account of progress toward achieving milestones cited in the grant applicati…" at bounding box center [248, 146] width 238 height 30
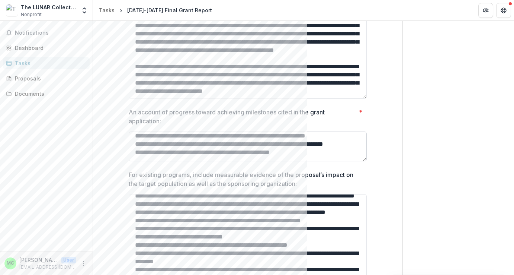
scroll to position [63, 0]
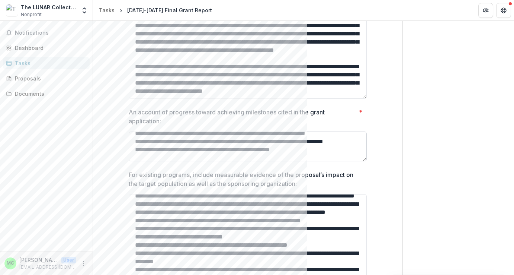
drag, startPoint x: 263, startPoint y: 148, endPoint x: 291, endPoint y: 149, distance: 27.6
click at [291, 149] on textarea "An account of progress toward achieving milestones cited in the grant applicati…" at bounding box center [248, 146] width 238 height 30
click at [166, 148] on textarea "An account of progress toward achieving milestones cited in the grant applicati…" at bounding box center [248, 146] width 238 height 30
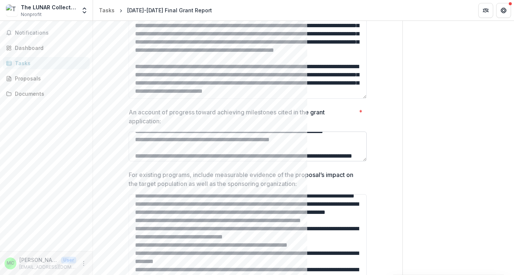
scroll to position [74, 0]
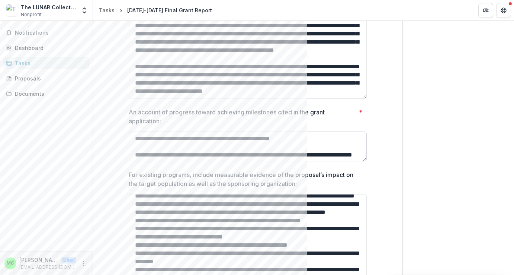
click at [135, 148] on textarea "An account of progress toward achieving milestones cited in the grant applicati…" at bounding box center [248, 146] width 238 height 30
click at [157, 149] on textarea "An account of progress toward achieving milestones cited in the grant applicati…" at bounding box center [248, 146] width 238 height 30
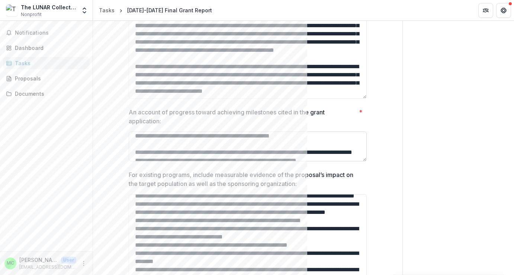
scroll to position [78, 0]
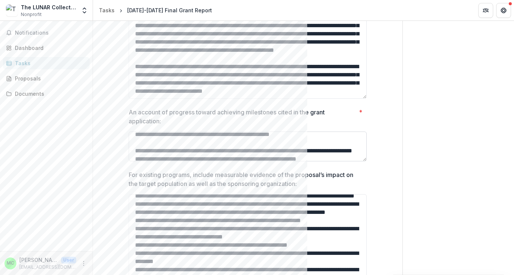
click at [190, 148] on textarea "An account of progress toward achieving milestones cited in the grant applicati…" at bounding box center [248, 146] width 238 height 30
click at [186, 150] on textarea "An account of progress toward achieving milestones cited in the grant applicati…" at bounding box center [248, 146] width 238 height 30
drag, startPoint x: 252, startPoint y: 143, endPoint x: 262, endPoint y: 143, distance: 9.7
click at [262, 143] on textarea "An account of progress toward achieving milestones cited in the grant applicati…" at bounding box center [248, 146] width 238 height 30
click at [269, 150] on textarea "An account of progress toward achieving milestones cited in the grant applicati…" at bounding box center [248, 146] width 238 height 30
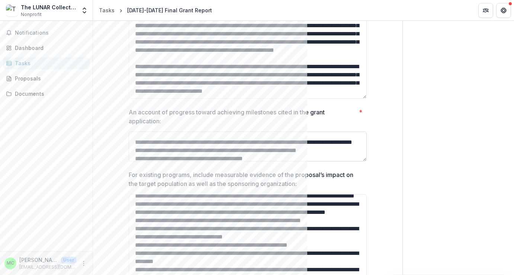
scroll to position [86, 0]
drag, startPoint x: 231, startPoint y: 145, endPoint x: 311, endPoint y: 148, distance: 80.4
click at [312, 149] on textarea "An account of progress toward achieving milestones cited in the grant applicati…" at bounding box center [248, 146] width 238 height 30
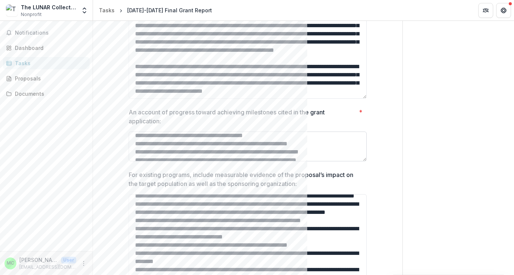
scroll to position [105, 0]
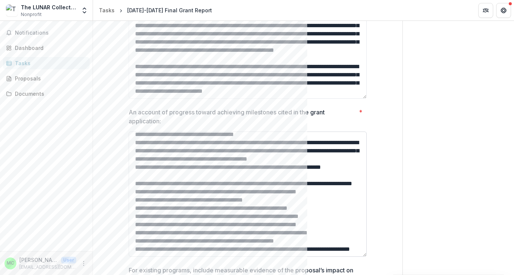
drag, startPoint x: 364, startPoint y: 159, endPoint x: 357, endPoint y: 257, distance: 98.5
click at [357, 256] on textarea "An account of progress toward achieving milestones cited in the grant applicati…" at bounding box center [248, 193] width 238 height 125
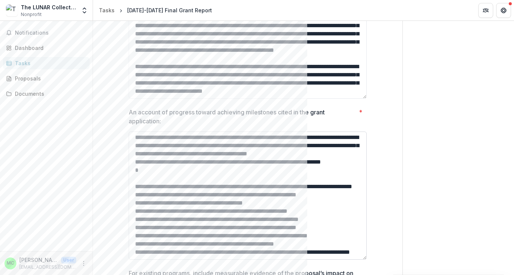
scroll to position [87, 0]
drag, startPoint x: 233, startPoint y: 150, endPoint x: 207, endPoint y: 150, distance: 25.7
click at [207, 150] on textarea "An account of progress toward achieving milestones cited in the grant applicati…" at bounding box center [248, 195] width 238 height 128
click at [213, 149] on textarea "An account of progress toward achieving milestones cited in the grant applicati…" at bounding box center [248, 195] width 238 height 128
drag, startPoint x: 216, startPoint y: 149, endPoint x: 136, endPoint y: 149, distance: 80.4
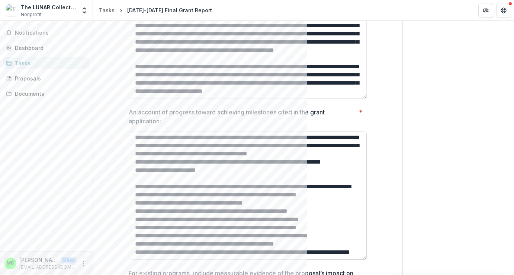
click at [136, 149] on textarea "An account of progress toward achieving milestones cited in the grant applicati…" at bounding box center [248, 195] width 238 height 128
click at [199, 166] on textarea "An account of progress toward achieving milestones cited in the grant applicati…" at bounding box center [248, 195] width 238 height 128
drag, startPoint x: 133, startPoint y: 191, endPoint x: 132, endPoint y: 165, distance: 25.3
click at [132, 165] on textarea "An account of progress toward achieving milestones cited in the grant applicati…" at bounding box center [248, 195] width 238 height 128
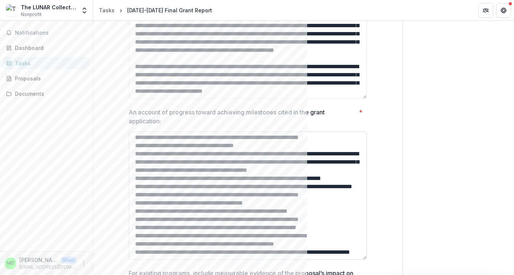
scroll to position [83, 0]
click at [134, 188] on textarea "An account of progress toward achieving milestones cited in the grant applicati…" at bounding box center [248, 195] width 238 height 128
click at [135, 193] on textarea "An account of progress toward achieving milestones cited in the grant applicati…" at bounding box center [248, 195] width 238 height 128
click at [135, 204] on textarea "An account of progress toward achieving milestones cited in the grant applicati…" at bounding box center [248, 195] width 238 height 128
click at [134, 212] on textarea "An account of progress toward achieving milestones cited in the grant applicati…" at bounding box center [248, 195] width 238 height 128
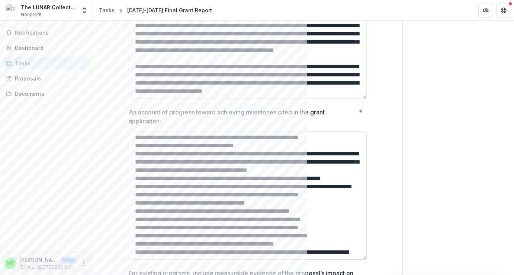
click at [134, 218] on textarea "An account of progress toward achieving milestones cited in the grant applicati…" at bounding box center [248, 195] width 238 height 128
click at [135, 226] on textarea "An account of progress toward achieving milestones cited in the grant applicati…" at bounding box center [248, 195] width 238 height 128
click at [135, 234] on textarea "An account of progress toward achieving milestones cited in the grant applicati…" at bounding box center [248, 195] width 238 height 128
click at [192, 227] on textarea "An account of progress toward achieving milestones cited in the grant applicati…" at bounding box center [248, 195] width 238 height 128
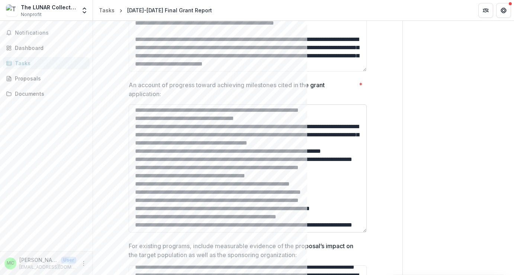
scroll to position [406, 0]
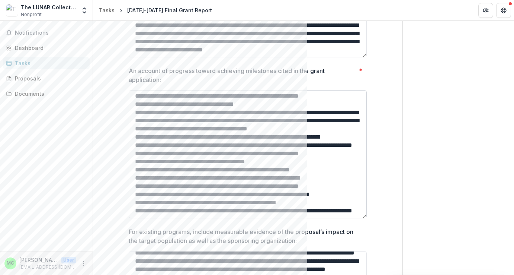
click at [204, 214] on textarea "An account of progress toward achieving milestones cited in the grant applicati…" at bounding box center [248, 154] width 238 height 128
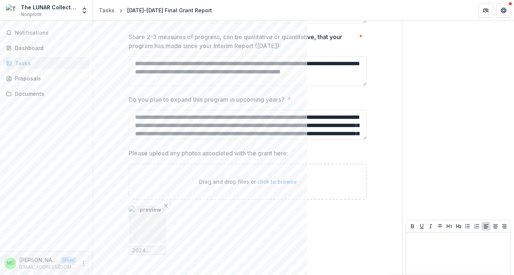
scroll to position [920, 0]
type textarea "**********"
click at [340, 70] on textarea "**********" at bounding box center [248, 70] width 238 height 30
click at [292, 66] on textarea "**********" at bounding box center [248, 70] width 238 height 30
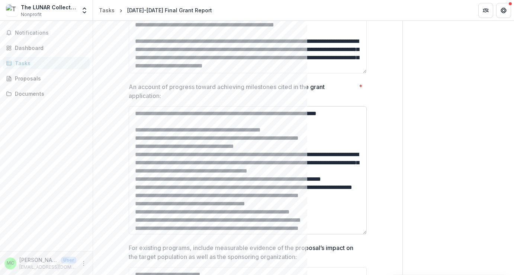
scroll to position [377, 0]
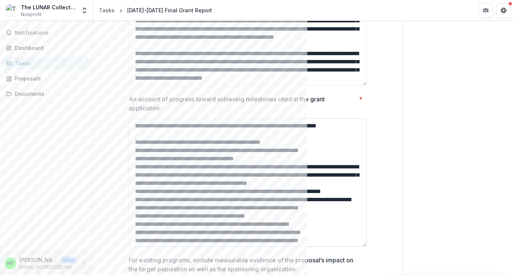
type textarea "**********"
click at [262, 207] on textarea "An account of progress toward achieving milestones cited in the grant applicati…" at bounding box center [248, 182] width 238 height 128
click at [164, 208] on textarea "An account of progress toward achieving milestones cited in the grant applicati…" at bounding box center [248, 182] width 238 height 128
click at [161, 209] on textarea "An account of progress toward achieving milestones cited in the grant applicati…" at bounding box center [248, 182] width 238 height 128
click at [183, 215] on textarea "An account of progress toward achieving milestones cited in the grant applicati…" at bounding box center [248, 182] width 238 height 128
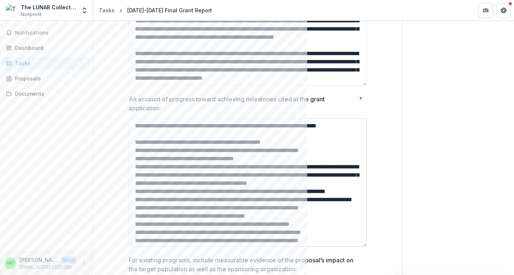
click at [170, 209] on textarea "An account of progress toward achieving milestones cited in the grant applicati…" at bounding box center [248, 182] width 238 height 128
drag, startPoint x: 170, startPoint y: 208, endPoint x: 160, endPoint y: 208, distance: 10.1
click at [160, 208] on textarea "An account of progress toward achieving milestones cited in the grant applicati…" at bounding box center [248, 182] width 238 height 128
click at [186, 217] on textarea "An account of progress toward achieving milestones cited in the grant applicati…" at bounding box center [248, 182] width 238 height 128
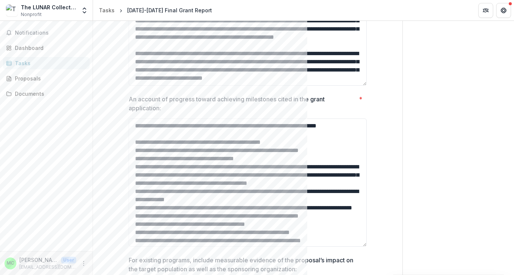
type textarea "**********"
click at [370, 179] on div "**********" at bounding box center [248, 257] width 250 height 1114
click at [378, 180] on div "**********" at bounding box center [248, 257] width 286 height 1114
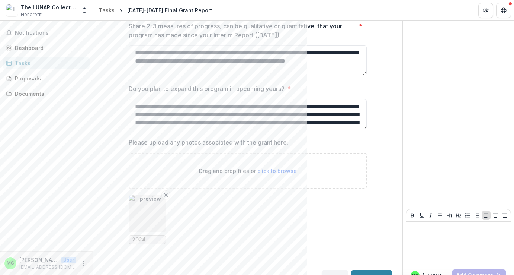
scroll to position [944, 0]
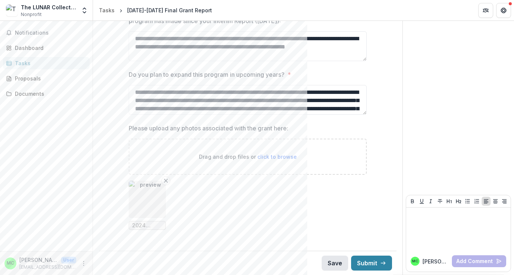
click at [330, 262] on button "Save" at bounding box center [335, 262] width 26 height 15
click at [362, 261] on button "Submit" at bounding box center [371, 262] width 41 height 15
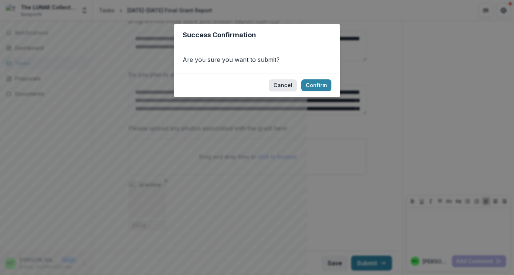
click at [283, 84] on button "Cancel" at bounding box center [283, 85] width 28 height 12
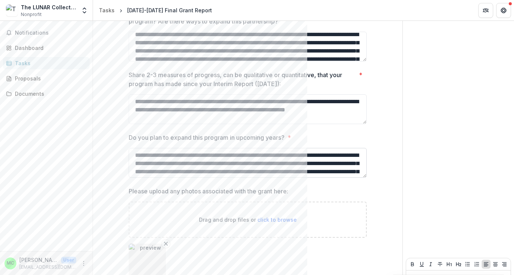
scroll to position [0, 0]
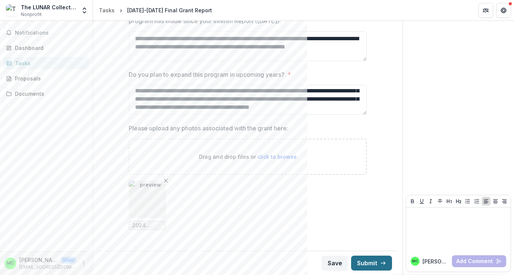
click at [362, 262] on button "Submit" at bounding box center [371, 262] width 41 height 15
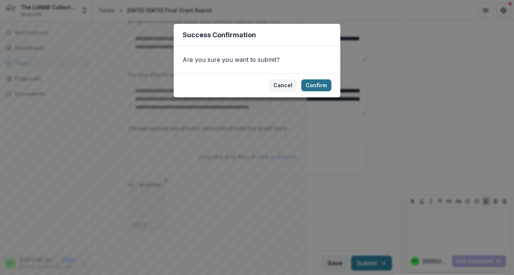
click at [316, 85] on button "Confirm" at bounding box center [316, 85] width 30 height 12
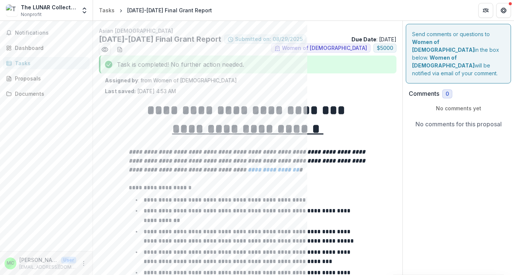
click at [34, 64] on div "Tasks" at bounding box center [49, 63] width 69 height 8
